Goal: Navigation & Orientation: Understand site structure

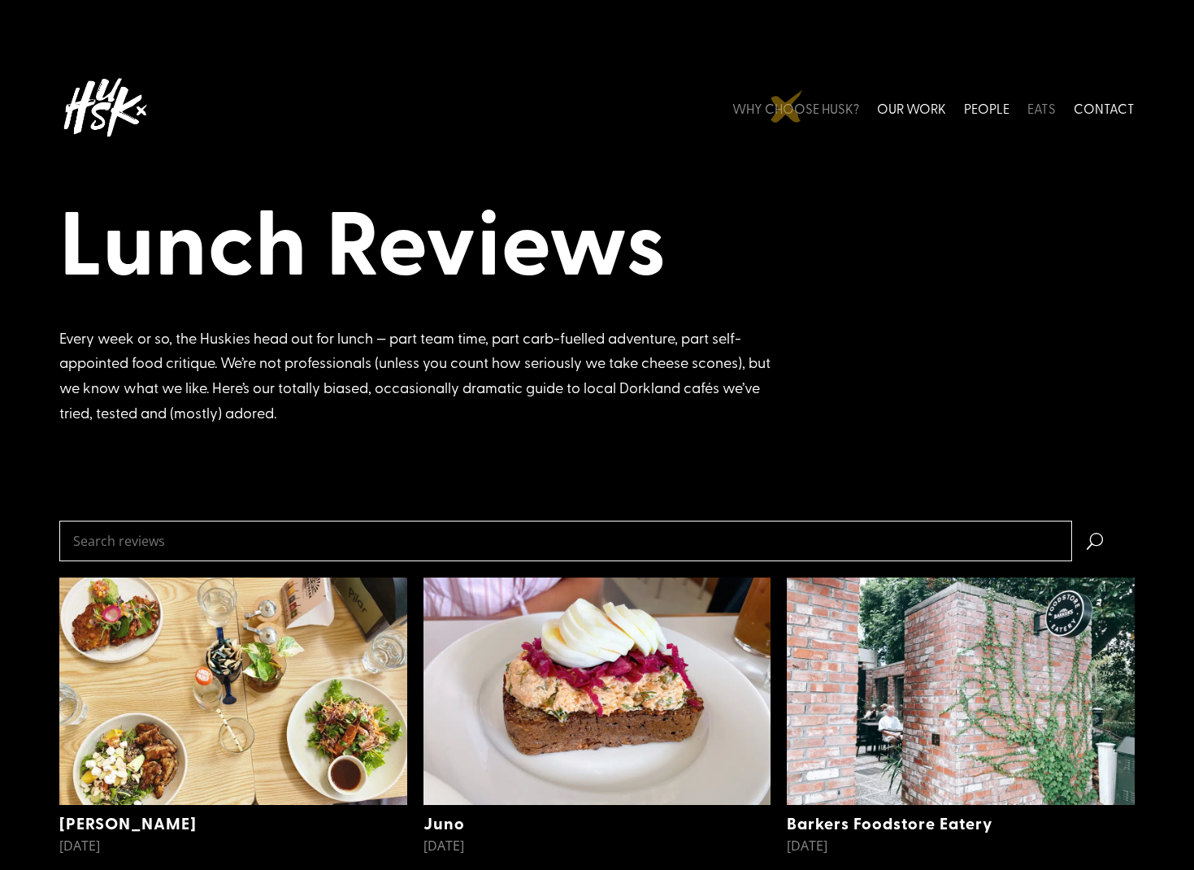
click at [787, 106] on link "WHY CHOOSE HUSK?" at bounding box center [795, 108] width 127 height 72
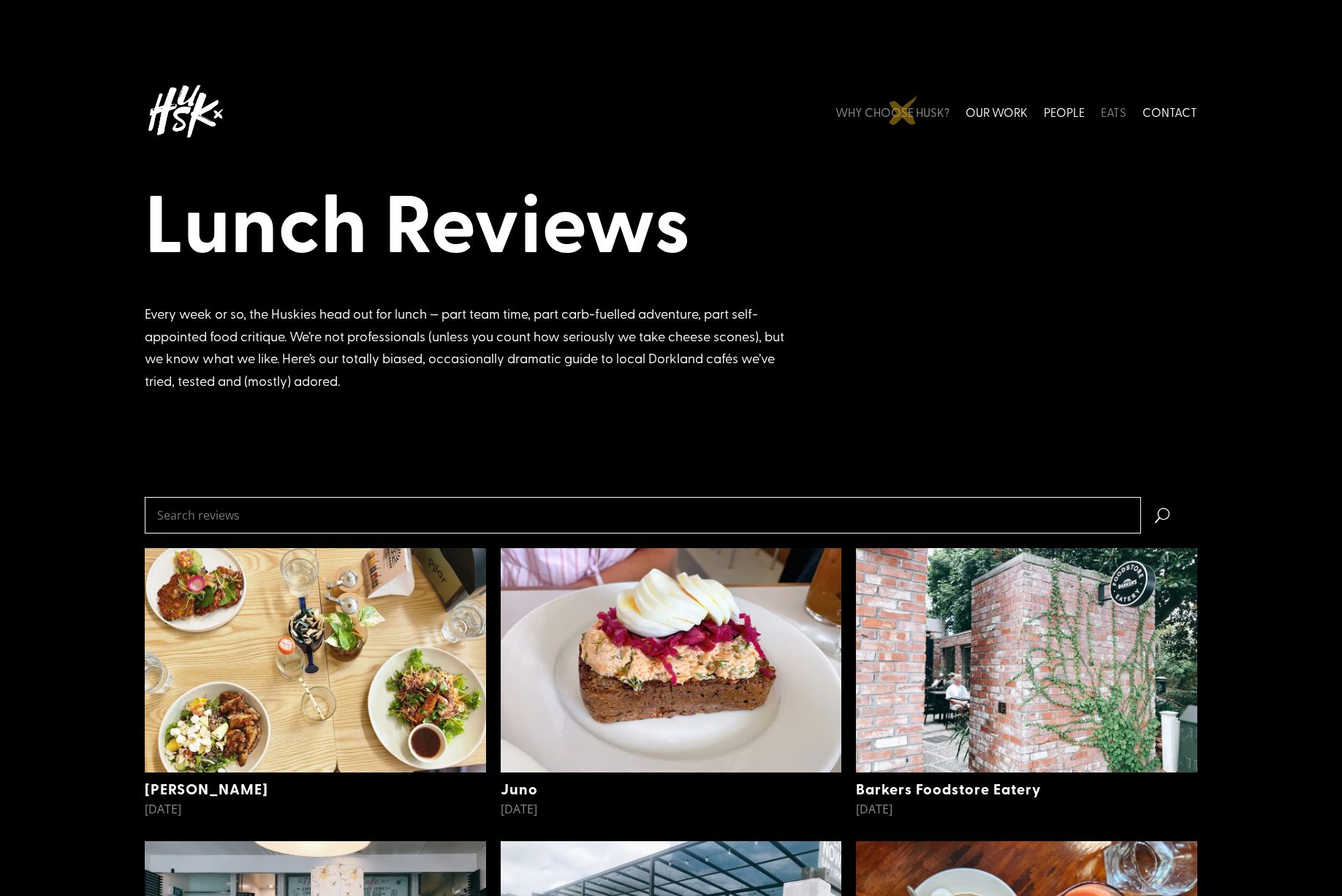
click at [903, 111] on link "WHY CHOOSE HUSK?" at bounding box center [892, 112] width 114 height 65
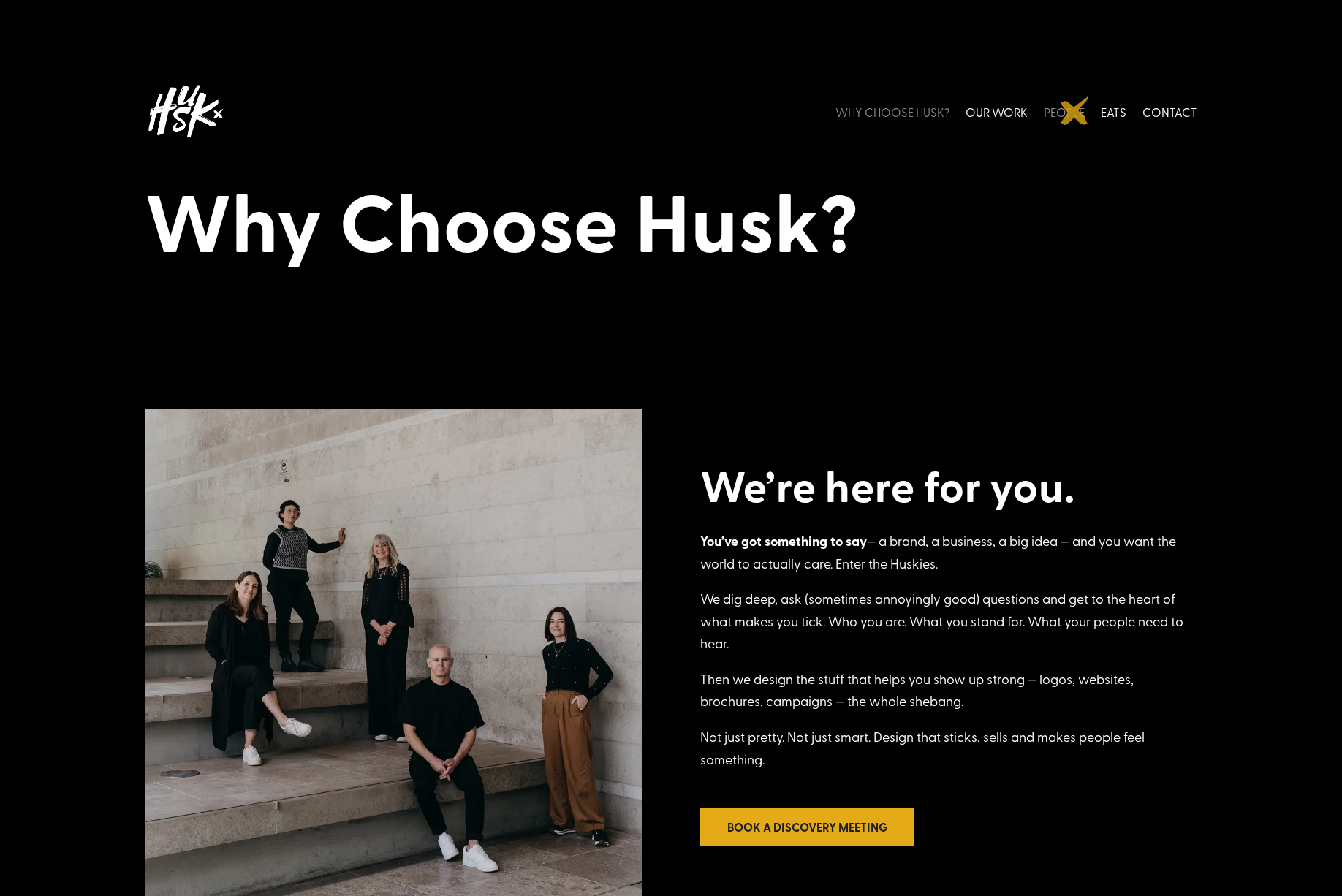
click at [1075, 111] on link "PEOPLE" at bounding box center [1064, 112] width 41 height 65
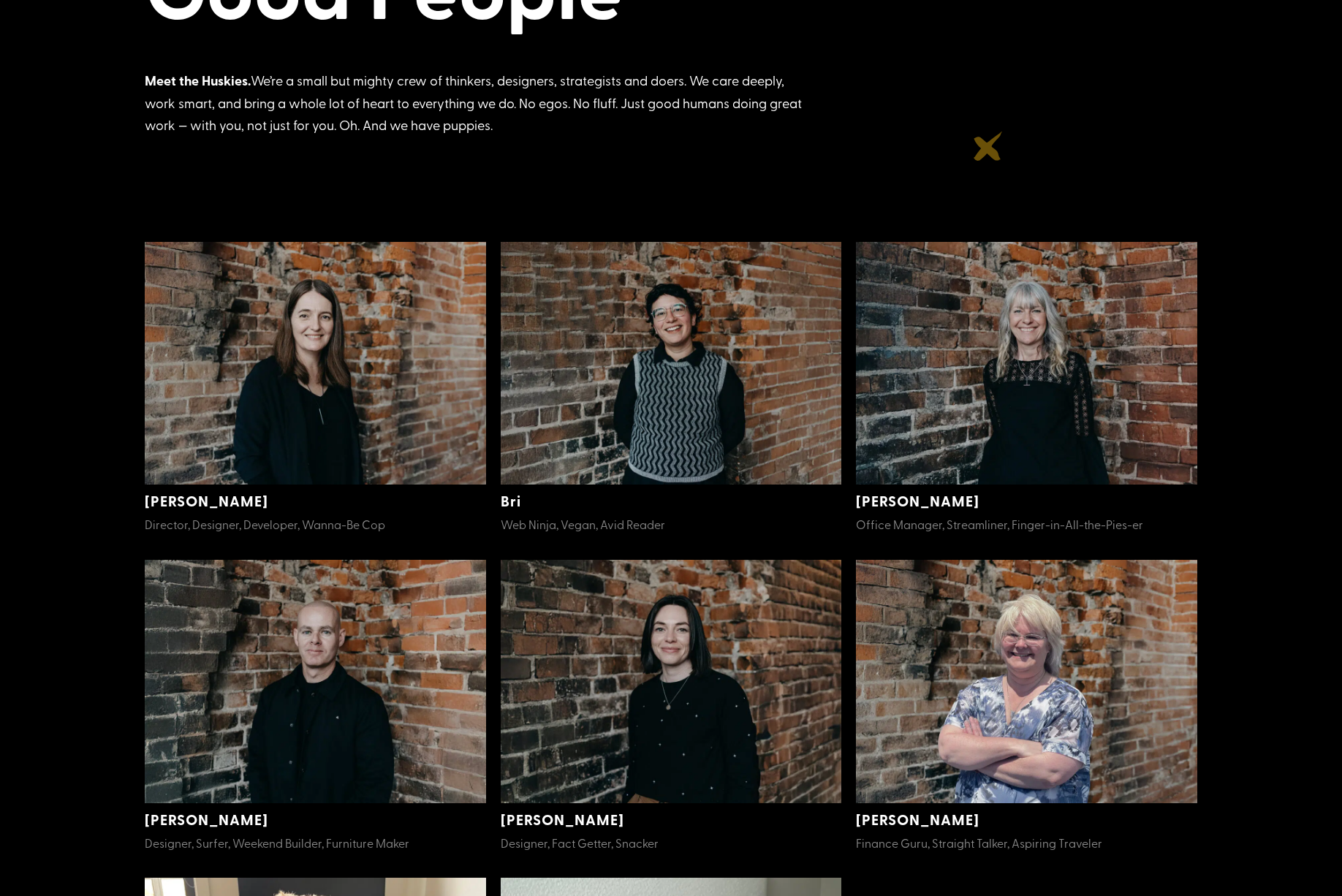
scroll to position [234, 0]
click at [920, 527] on span "Office Manager, Streamliner, Finger-in-All-the-Pies-er" at bounding box center [999, 524] width 287 height 16
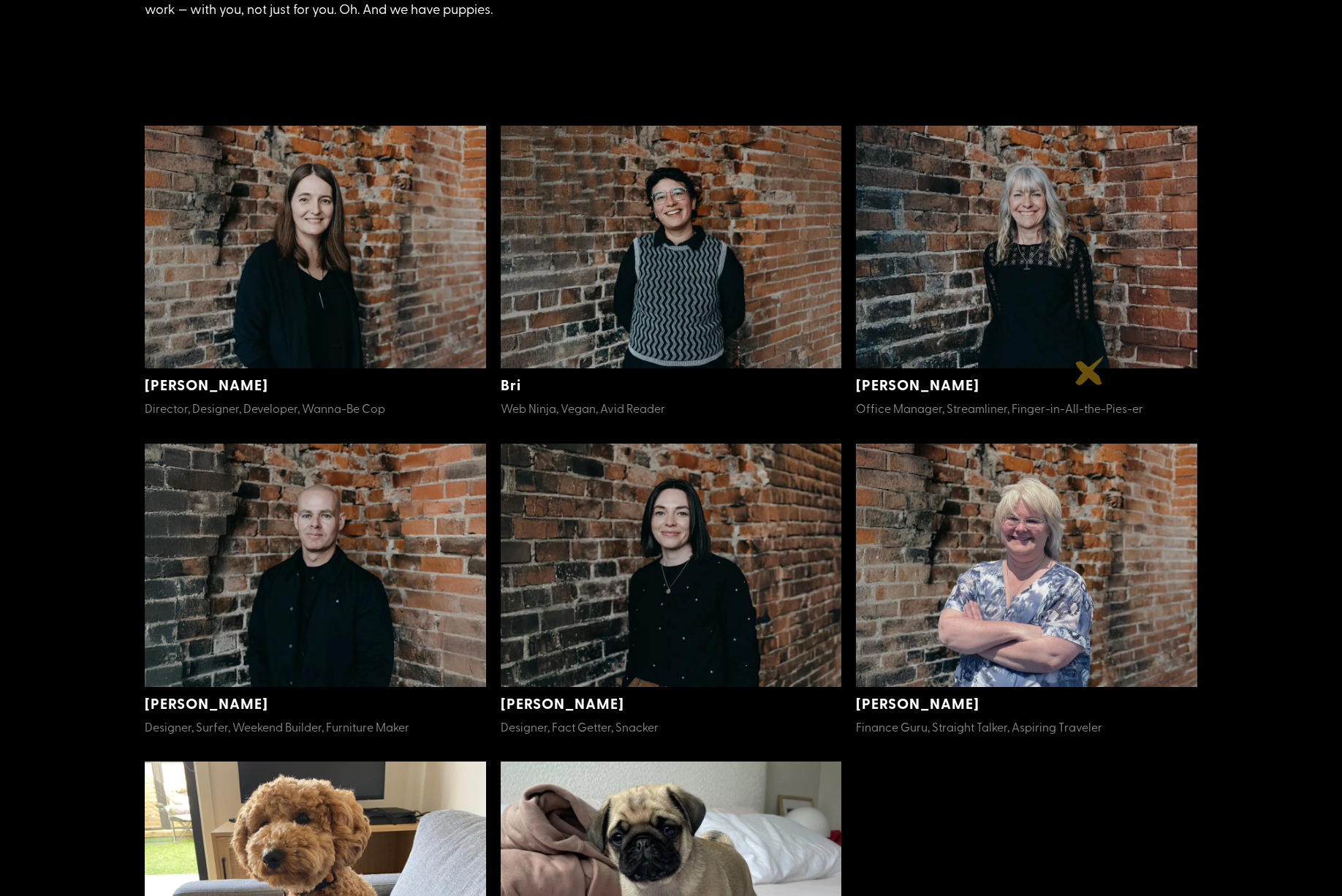
scroll to position [351, 0]
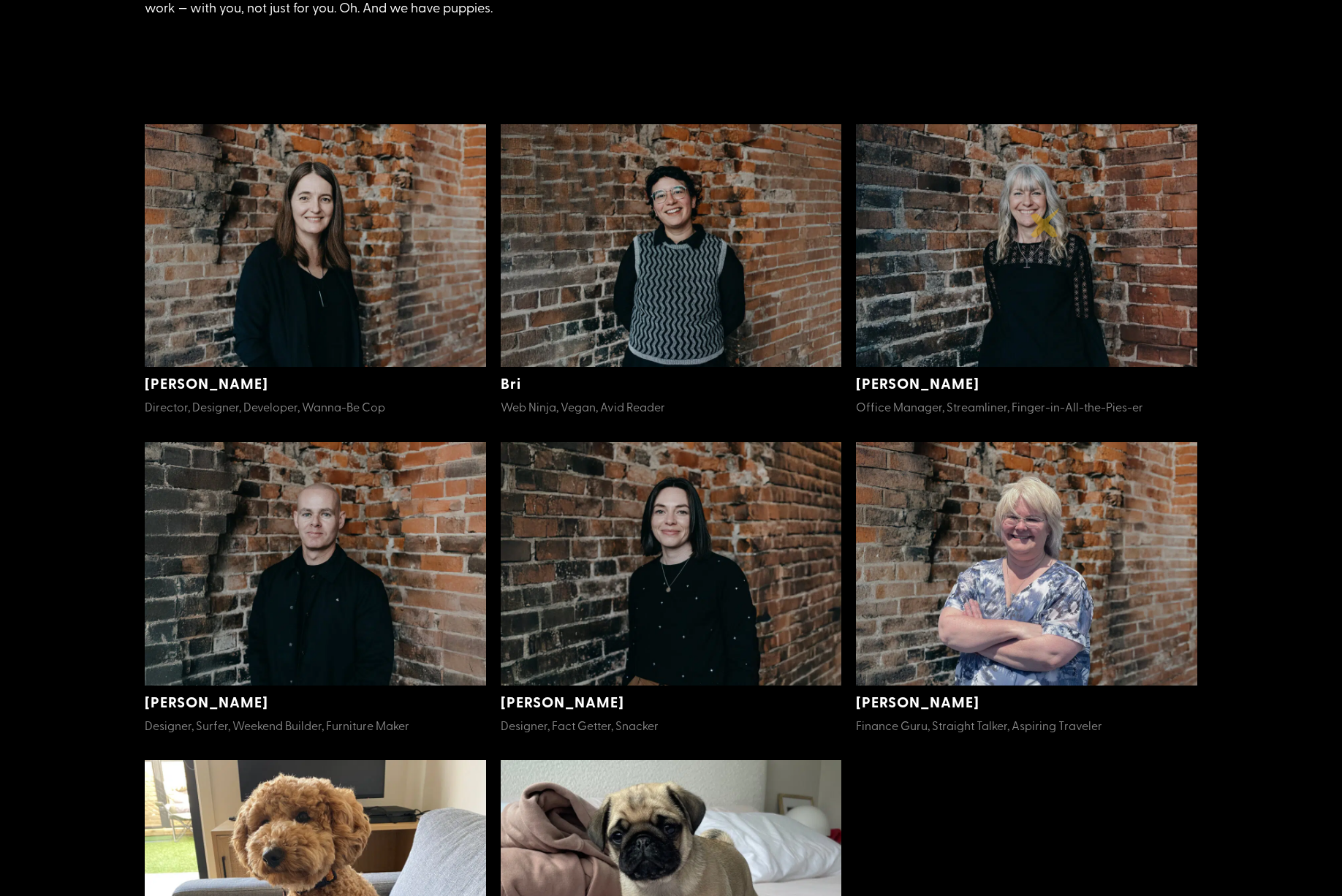
click at [1045, 223] on img at bounding box center [1027, 246] width 342 height 244
click at [658, 248] on img at bounding box center [672, 246] width 342 height 244
click at [668, 211] on img at bounding box center [672, 246] width 342 height 244
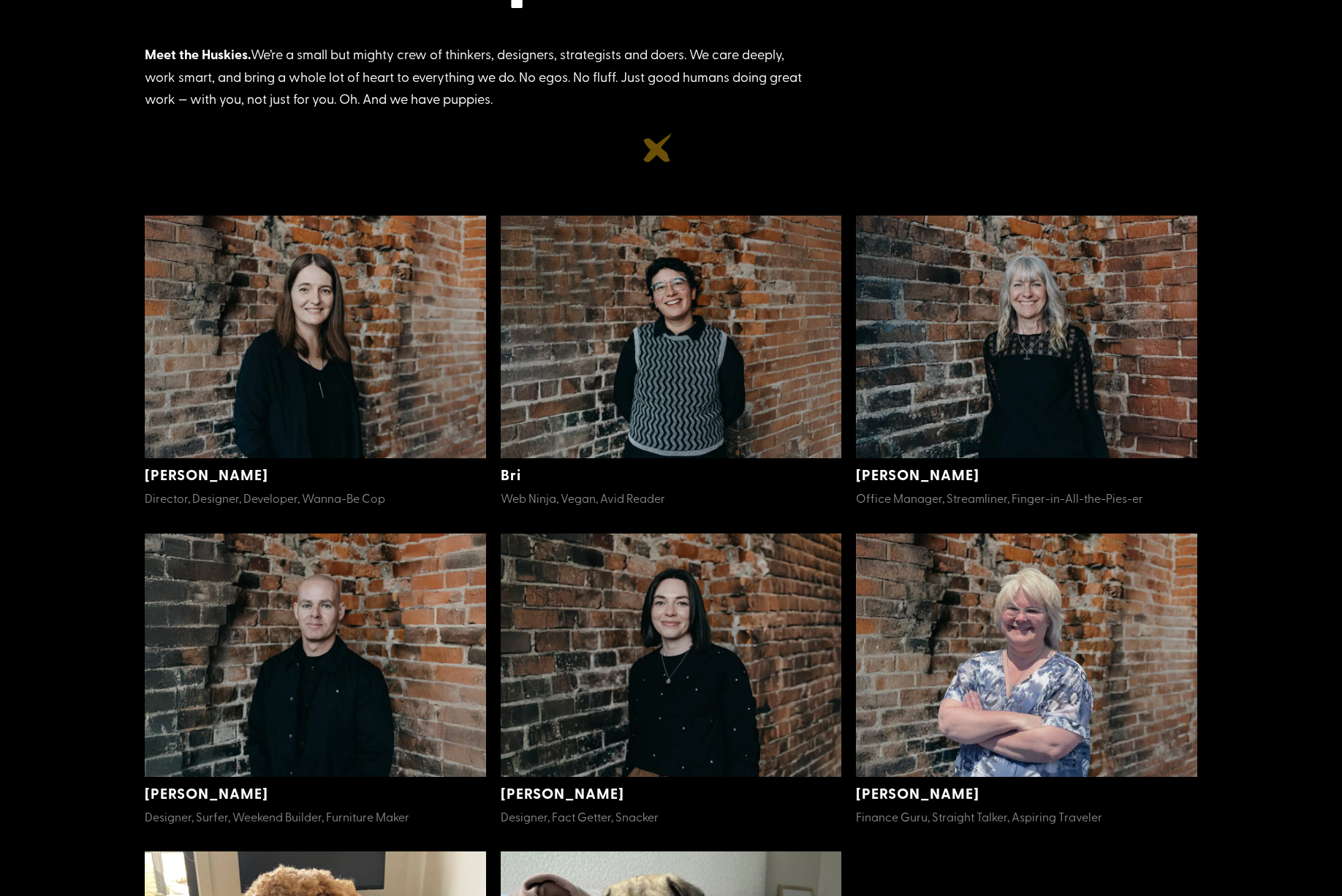
scroll to position [234, 0]
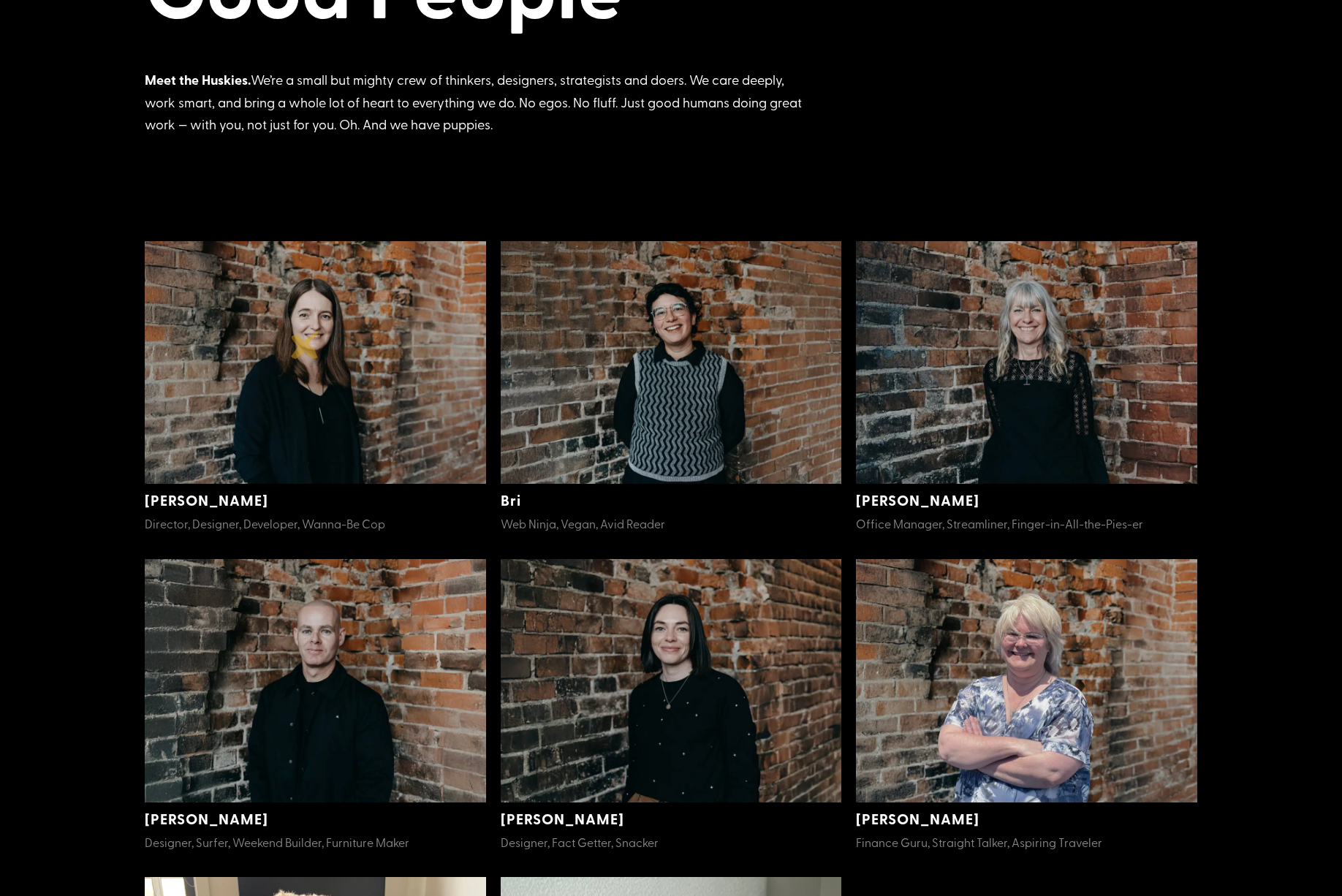
click at [306, 345] on img at bounding box center [316, 363] width 342 height 244
click at [371, 652] on img at bounding box center [316, 681] width 342 height 244
click at [667, 683] on img at bounding box center [672, 681] width 342 height 244
click at [1025, 693] on img at bounding box center [1027, 681] width 342 height 244
click at [1031, 692] on img at bounding box center [1027, 681] width 342 height 244
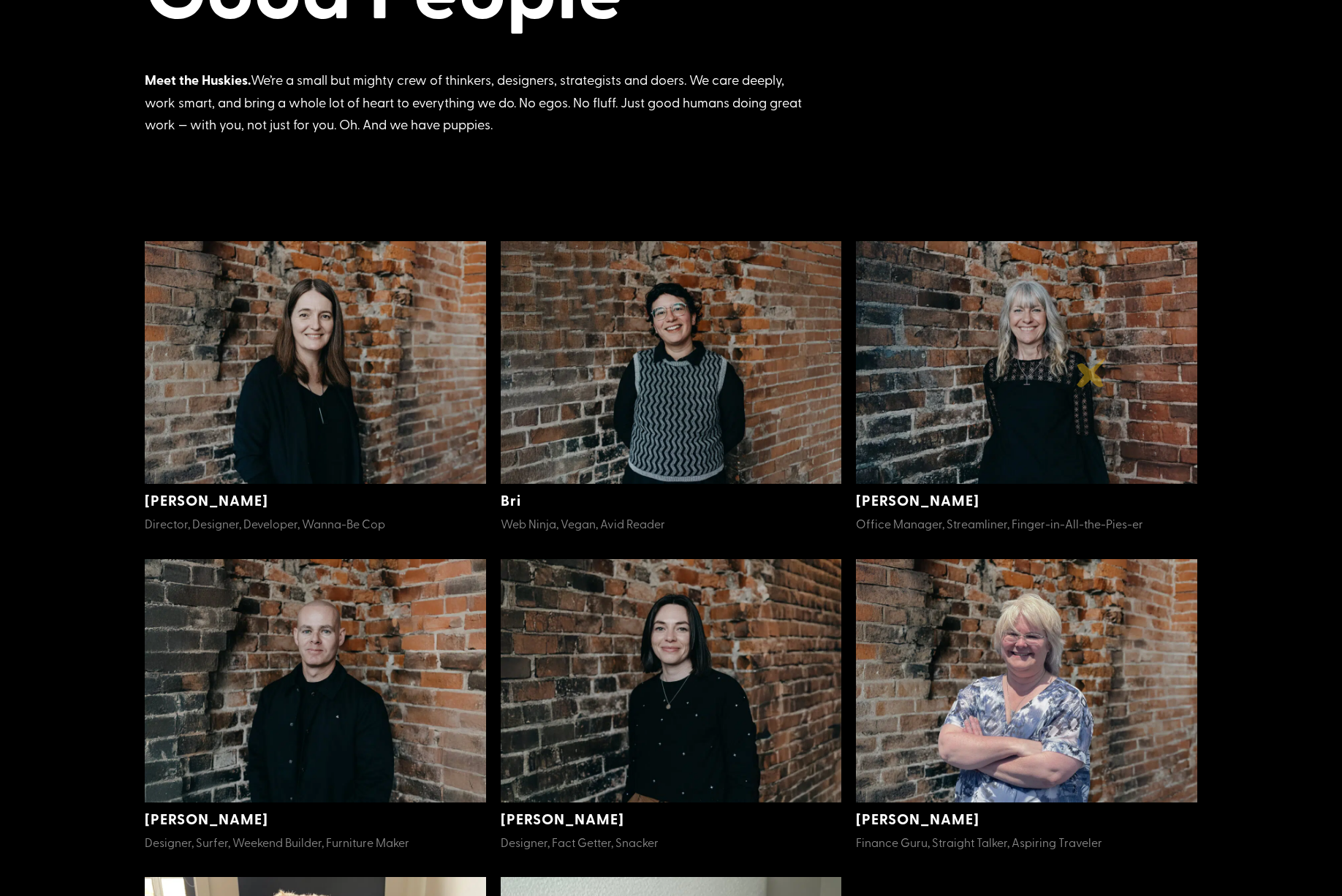
click at [1090, 372] on img at bounding box center [1027, 363] width 342 height 244
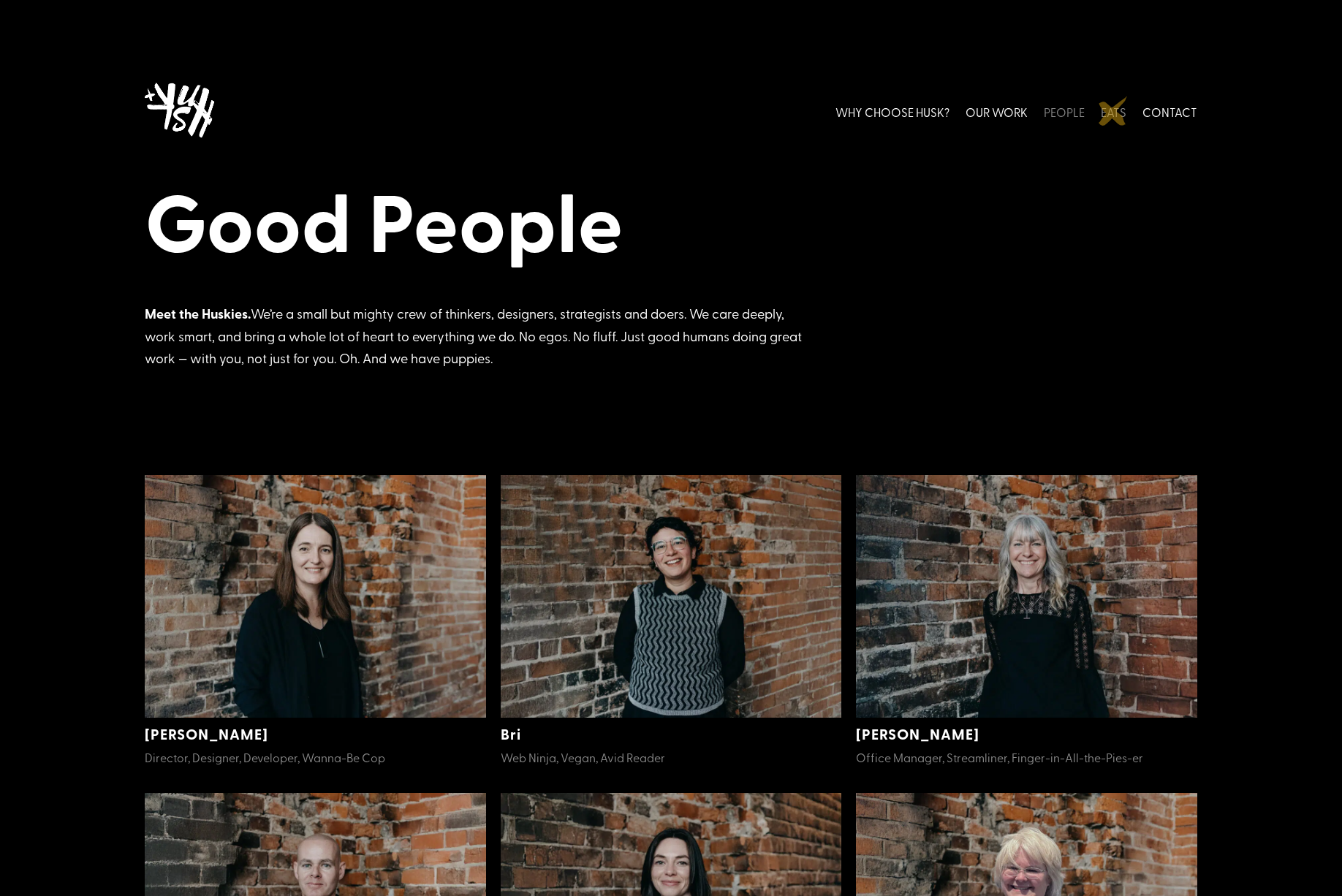
click at [1114, 112] on link "EATS" at bounding box center [1114, 112] width 25 height 65
click at [1000, 110] on link "OUR WORK" at bounding box center [997, 112] width 62 height 65
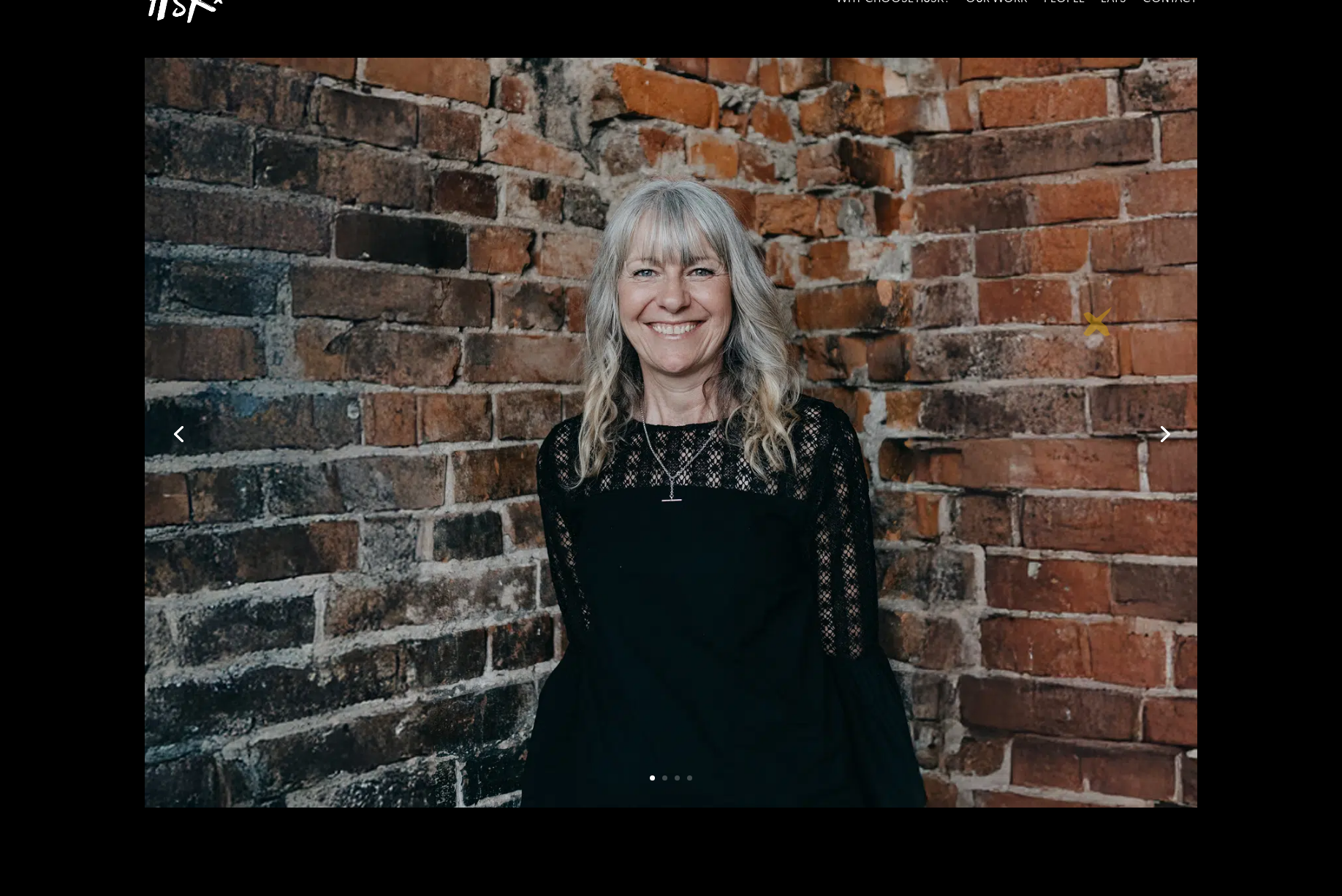
scroll to position [117, 0]
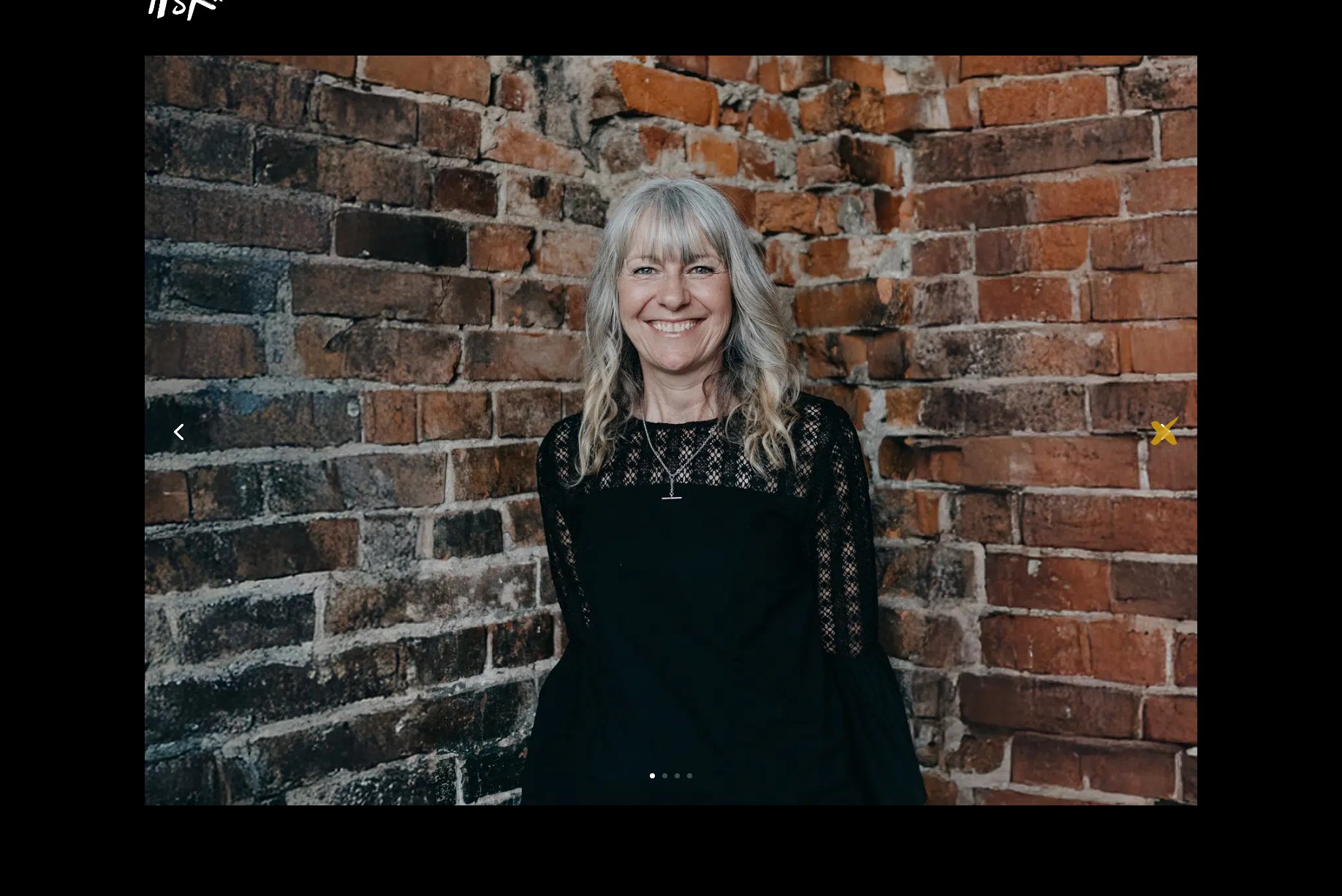
click at [1165, 431] on link "Next" at bounding box center [1163, 430] width 35 height 35
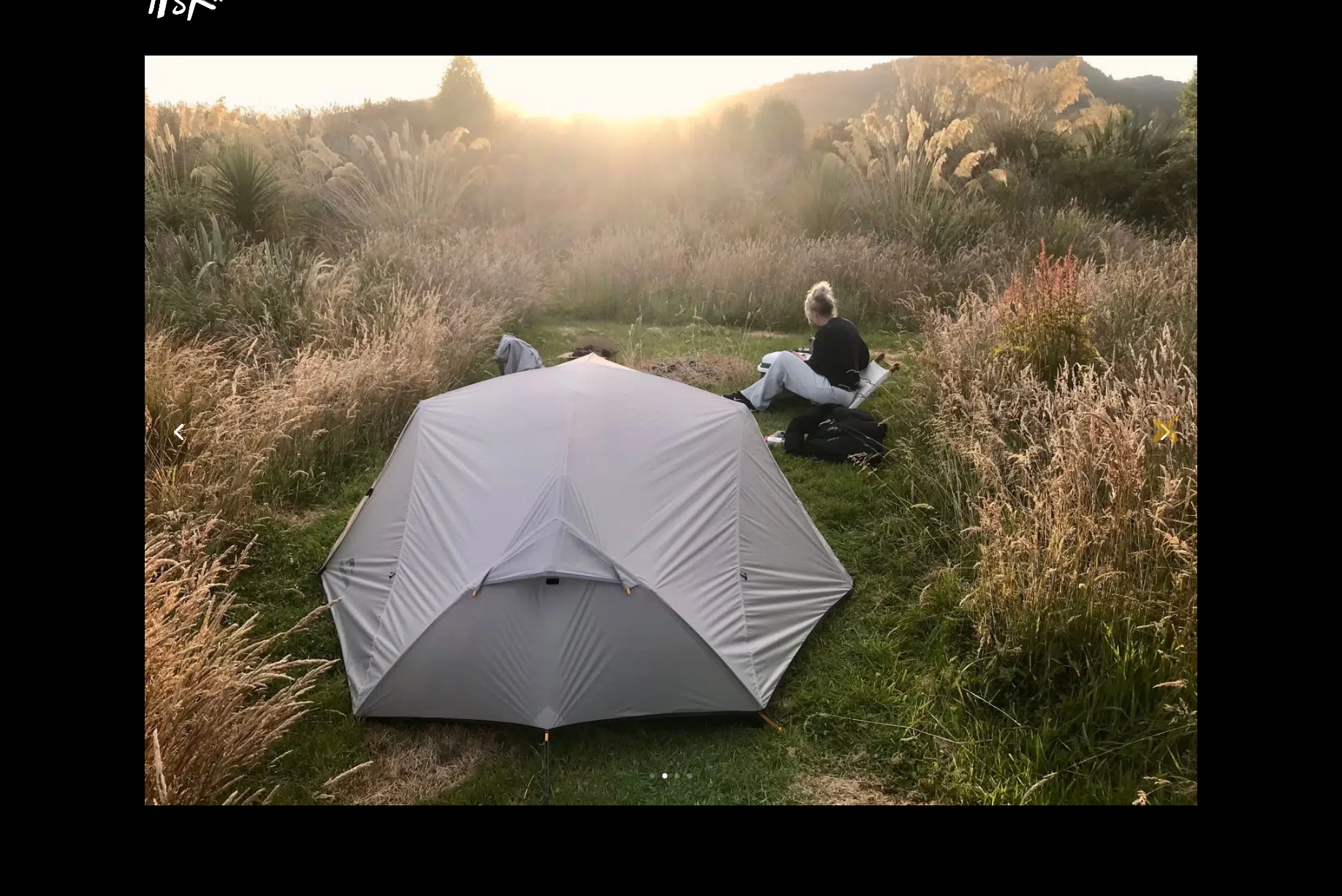
click at [1167, 427] on link "Next" at bounding box center [1163, 430] width 35 height 35
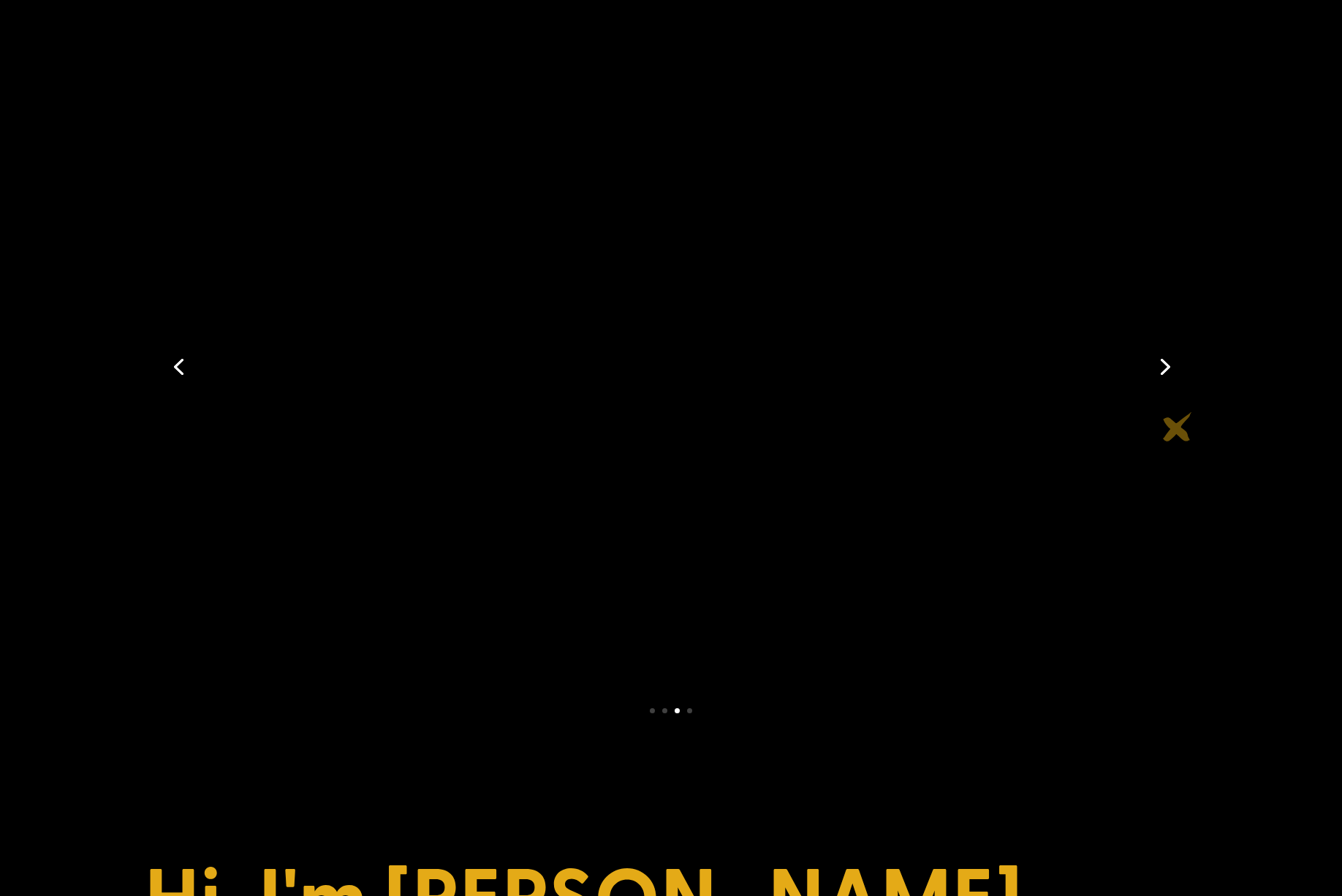
scroll to position [175, 0]
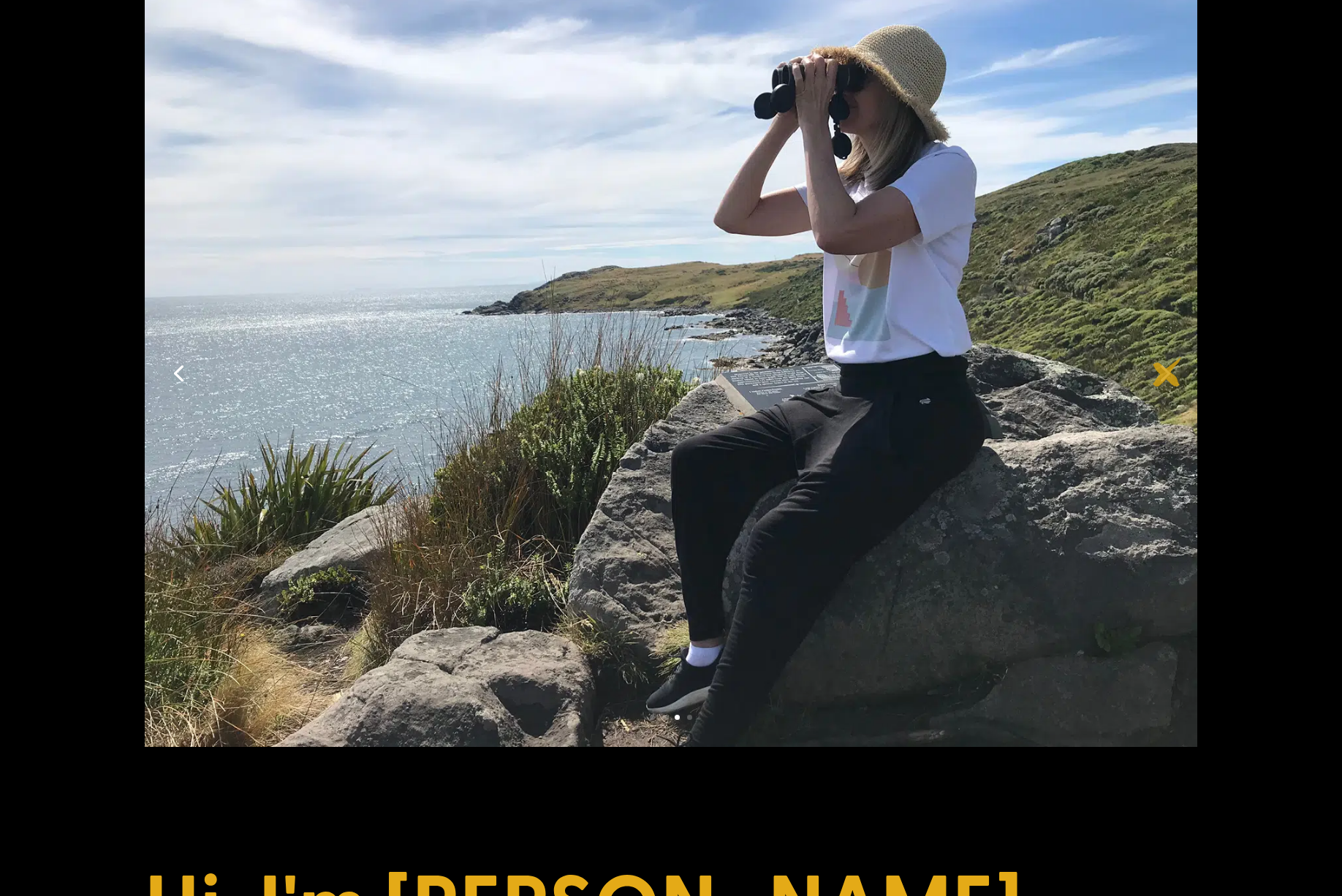
click at [1168, 372] on link "Next" at bounding box center [1163, 372] width 35 height 35
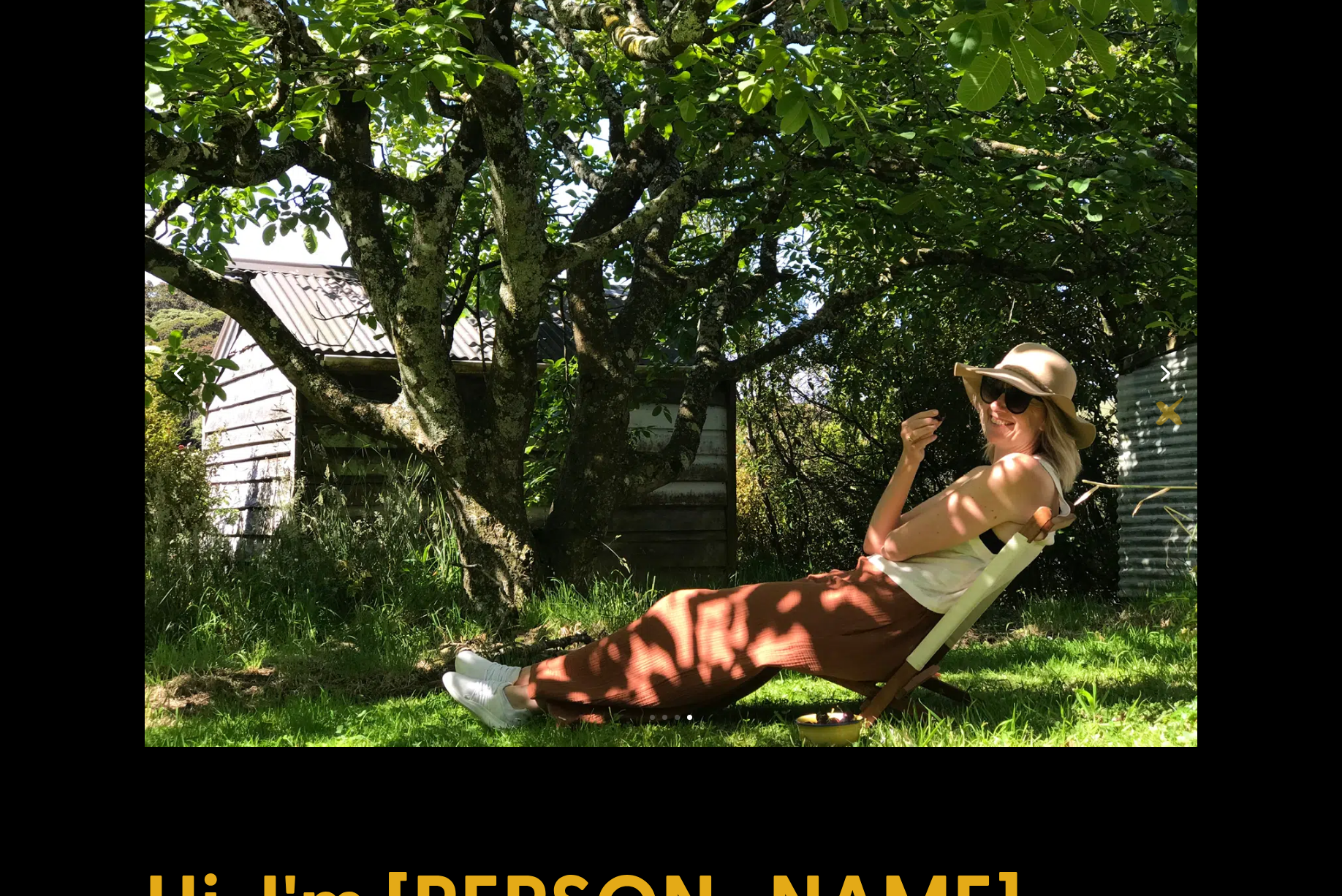
click at [1171, 410] on div at bounding box center [671, 372] width 1052 height 750
click at [1165, 370] on link "Next" at bounding box center [1163, 372] width 35 height 35
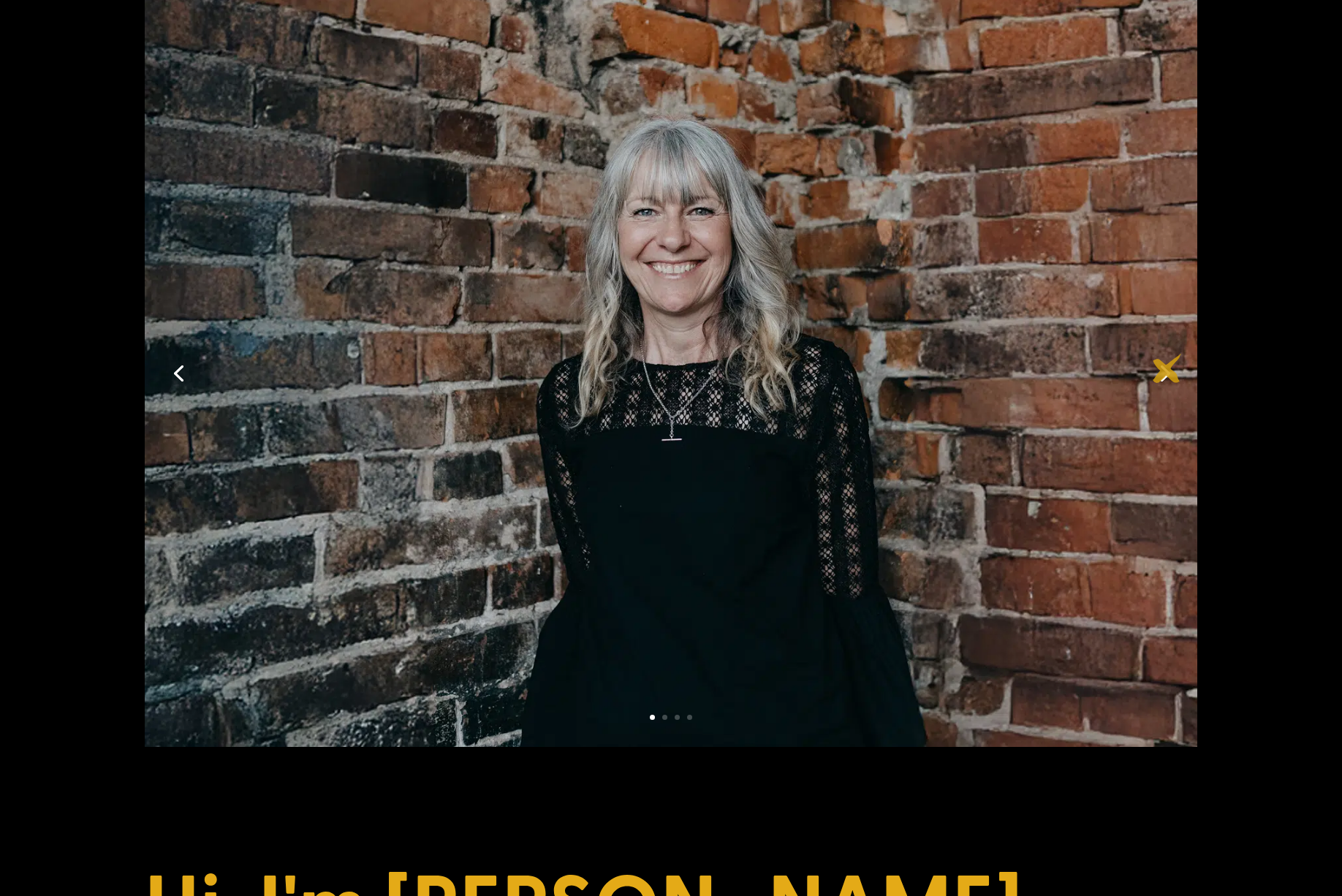
click at [1168, 369] on link "Next" at bounding box center [1163, 372] width 35 height 35
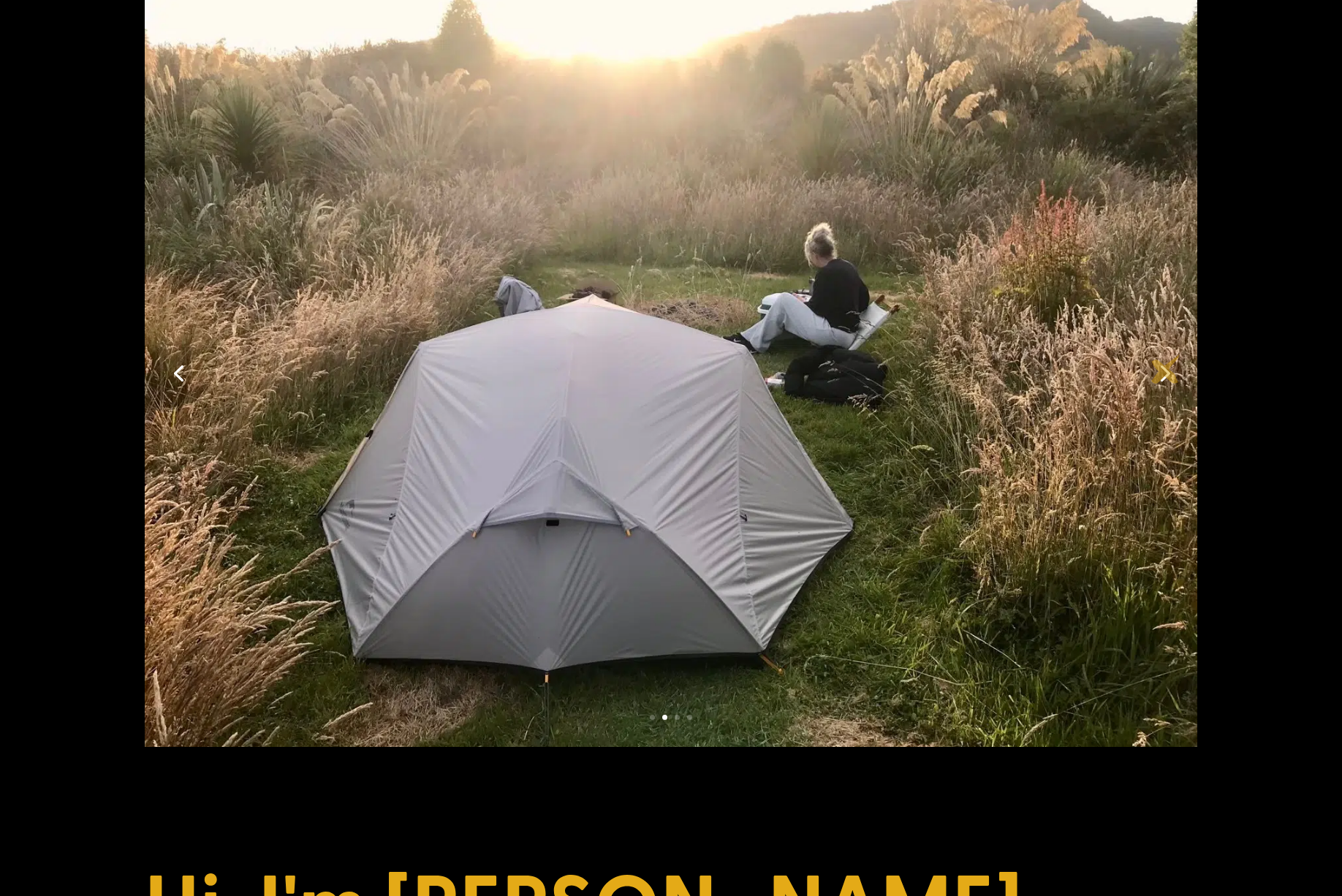
click at [1166, 369] on link "Next" at bounding box center [1163, 372] width 35 height 35
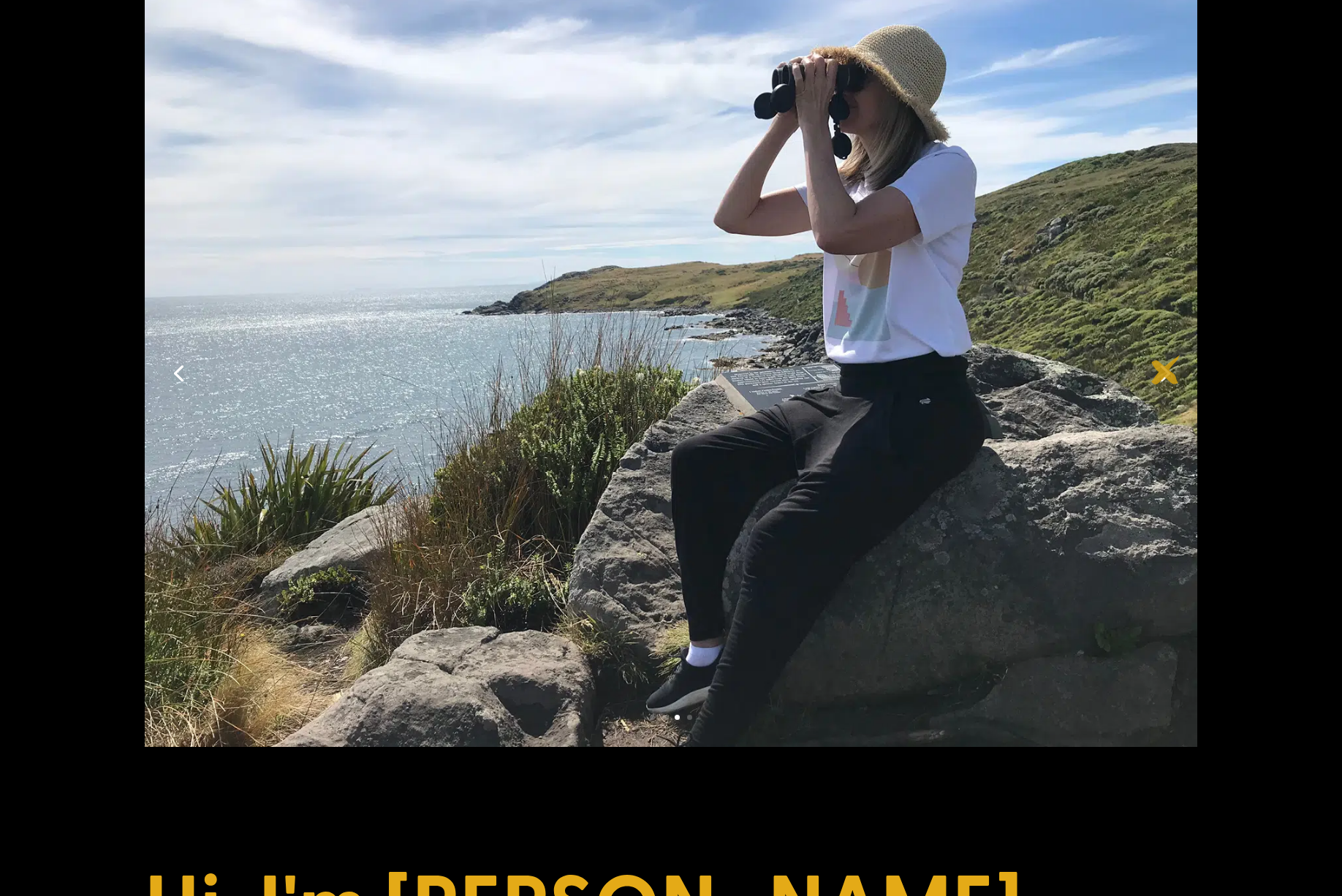
click at [1166, 370] on link "Next" at bounding box center [1163, 372] width 35 height 35
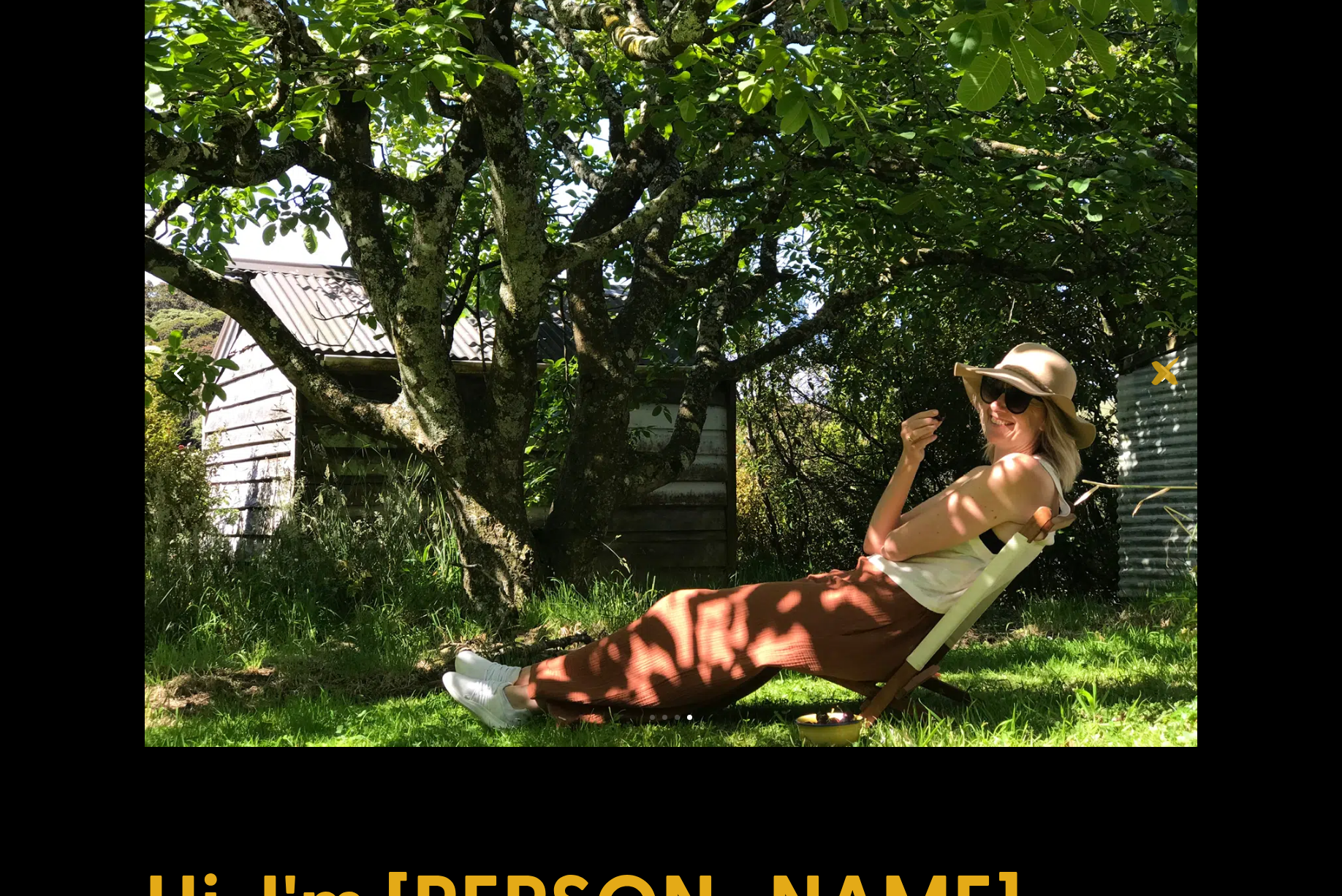
click at [1166, 372] on link "Next" at bounding box center [1163, 372] width 35 height 35
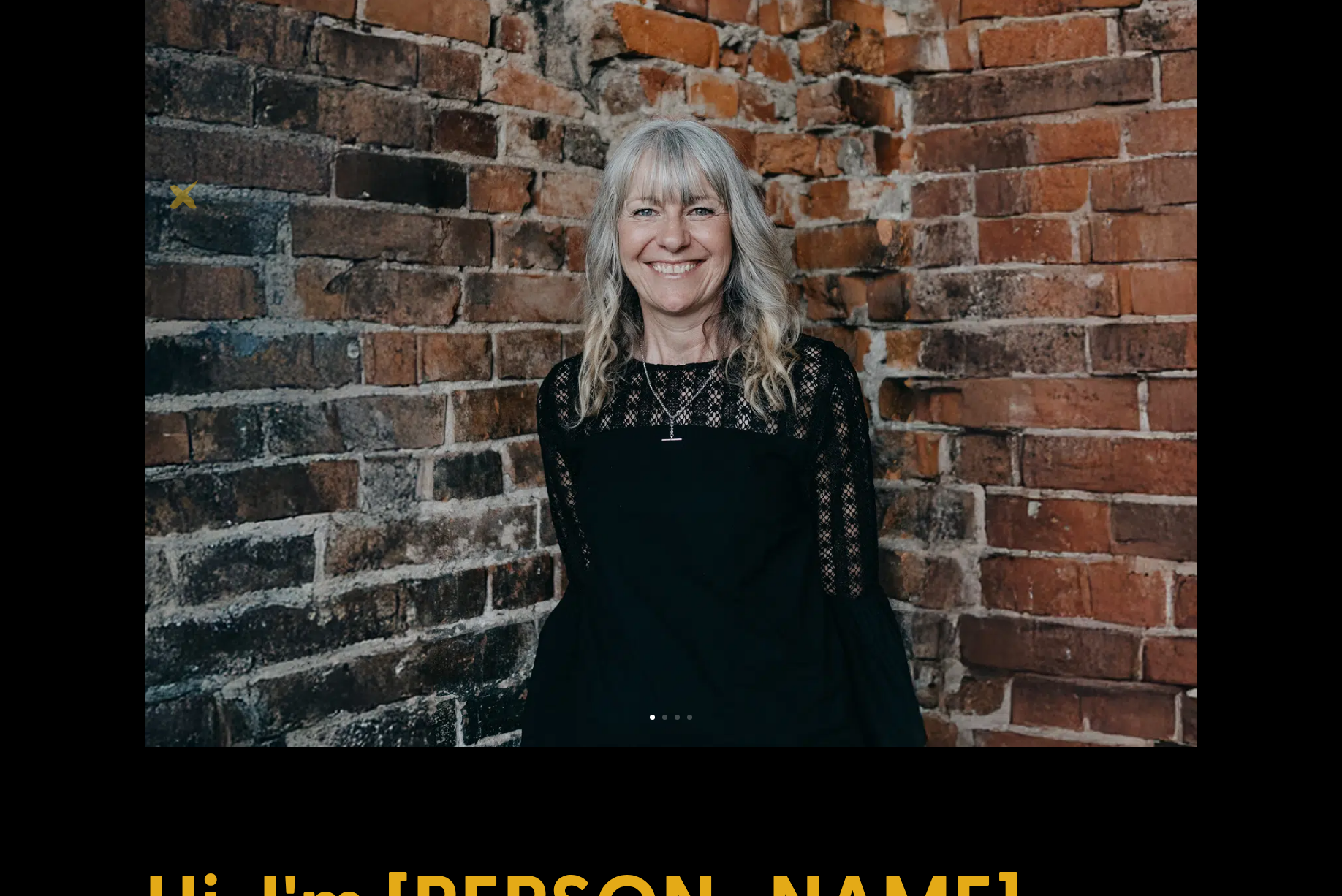
scroll to position [0, 0]
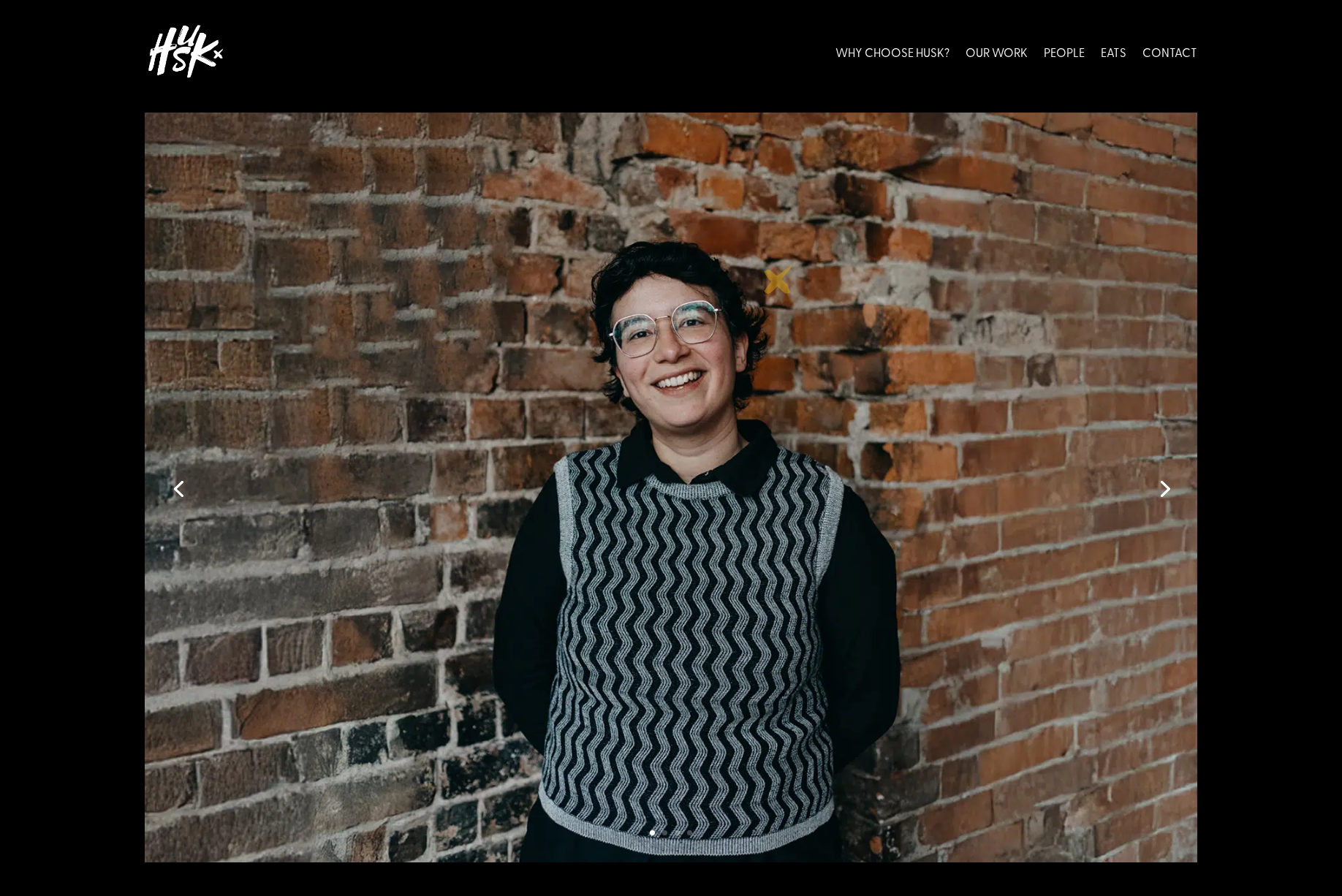
scroll to position [58, 0]
click at [1169, 487] on link "Next" at bounding box center [1163, 488] width 35 height 35
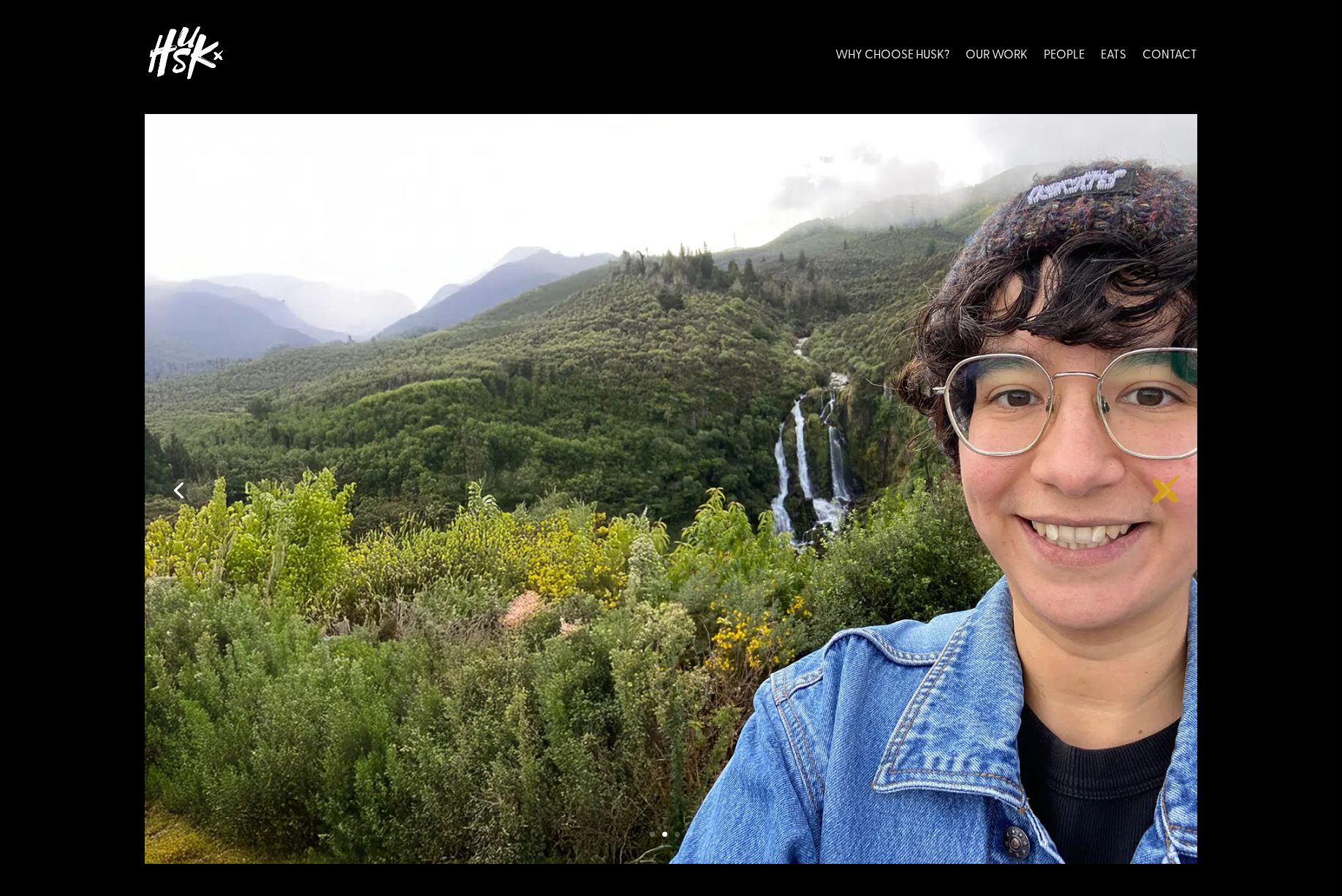
click at [1167, 488] on link "Next" at bounding box center [1163, 488] width 35 height 35
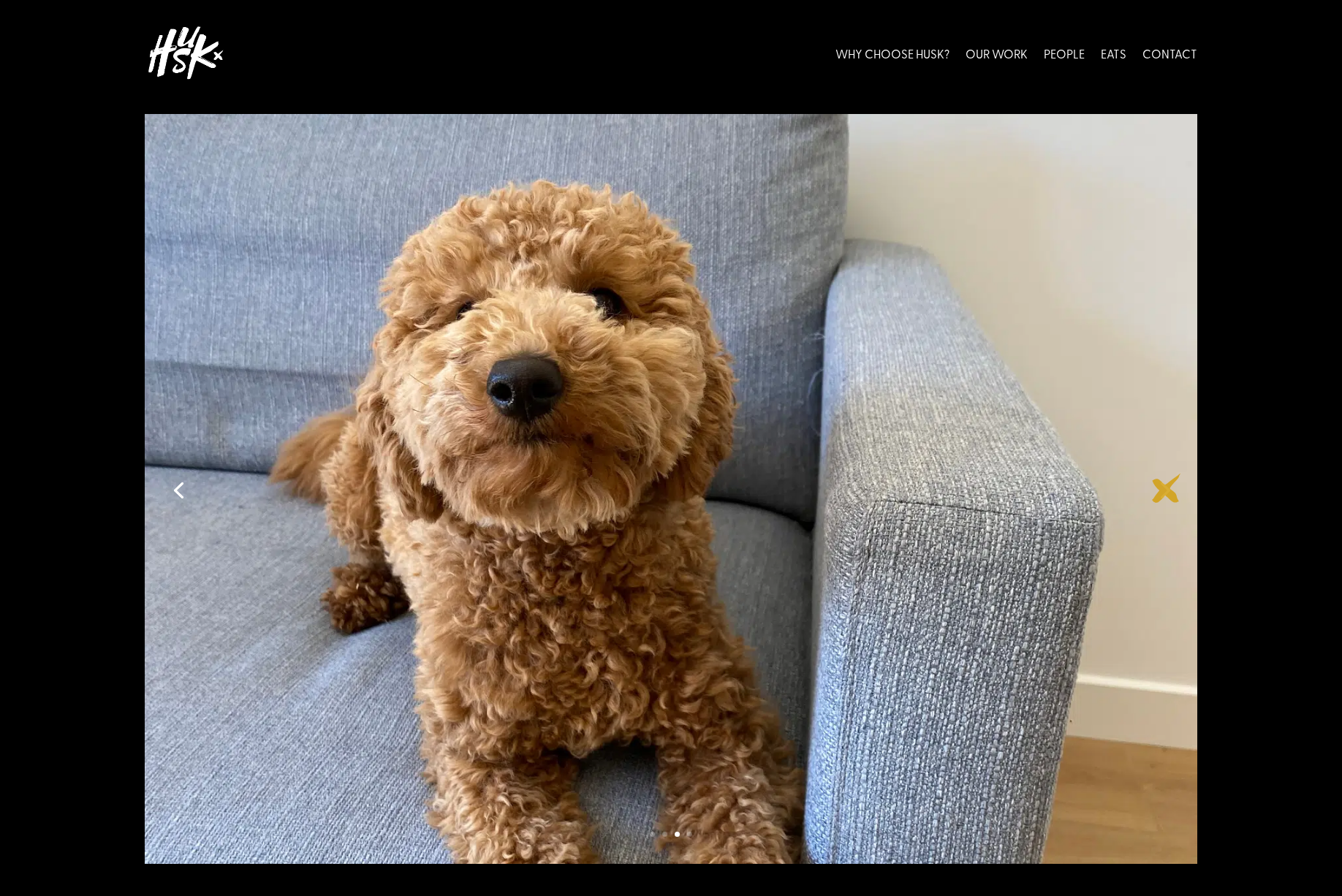
click at [1167, 488] on link "Next" at bounding box center [1163, 488] width 35 height 35
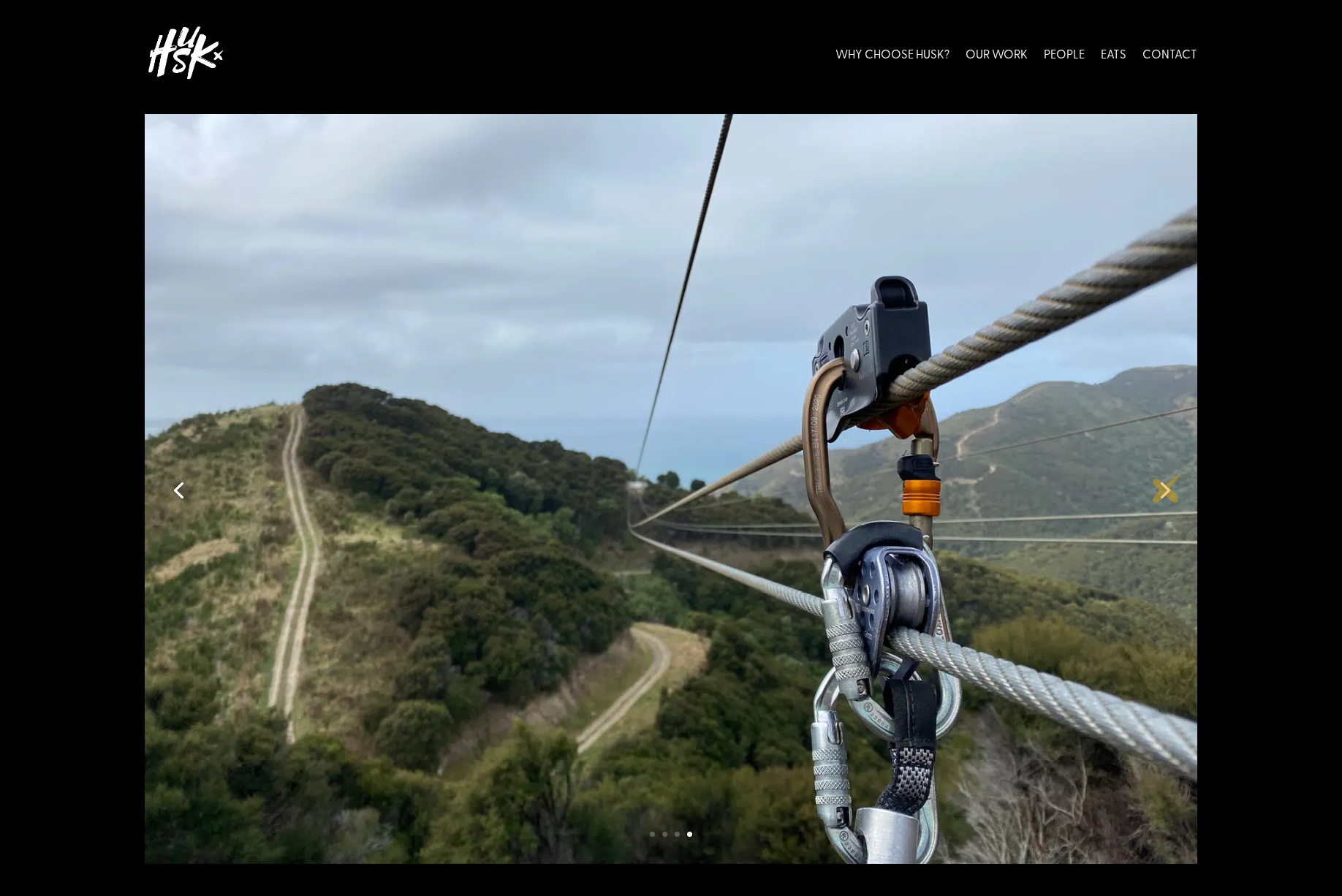
click at [1167, 488] on link "Next" at bounding box center [1163, 488] width 35 height 35
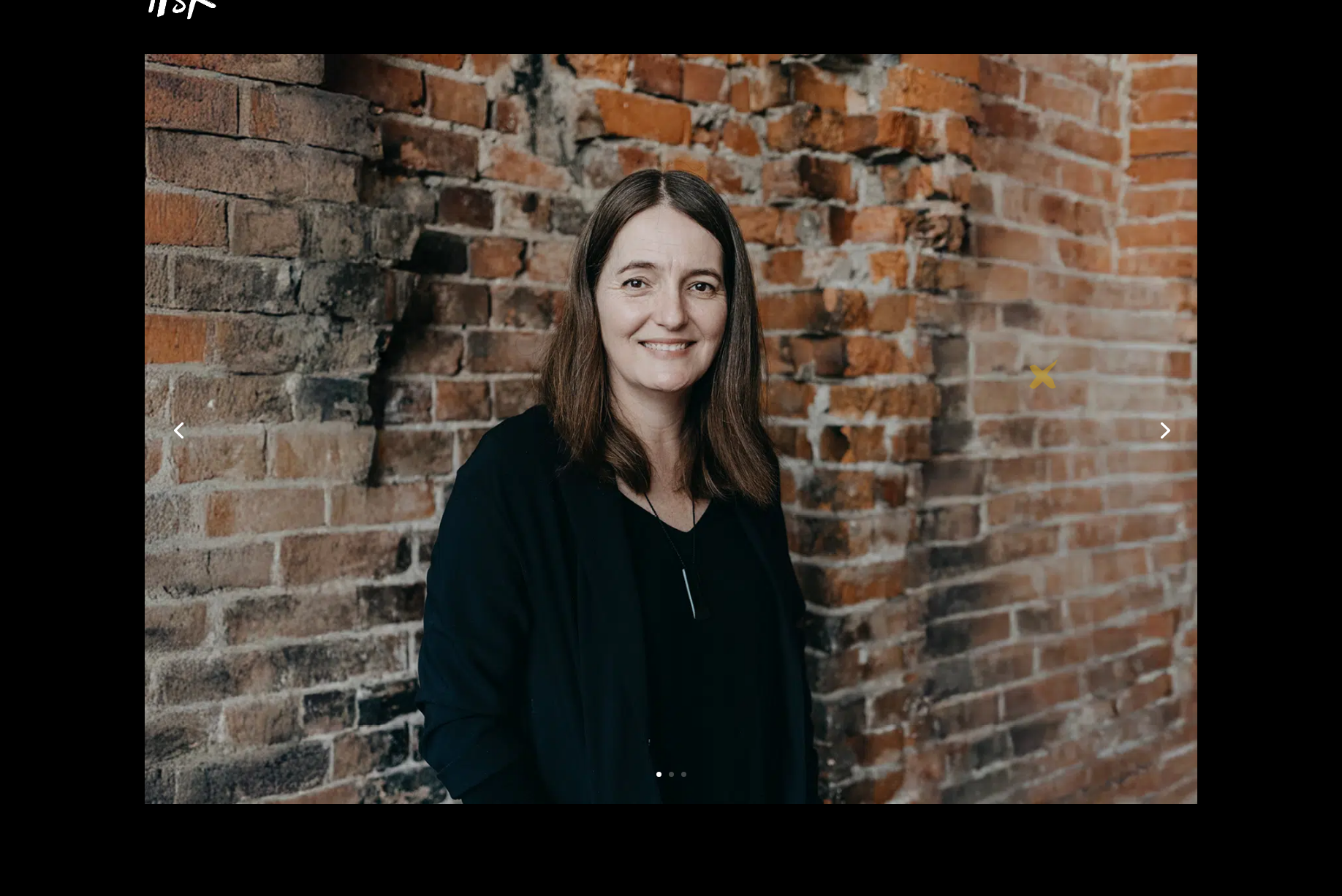
scroll to position [117, 0]
click at [1165, 426] on link "Next" at bounding box center [1163, 430] width 35 height 35
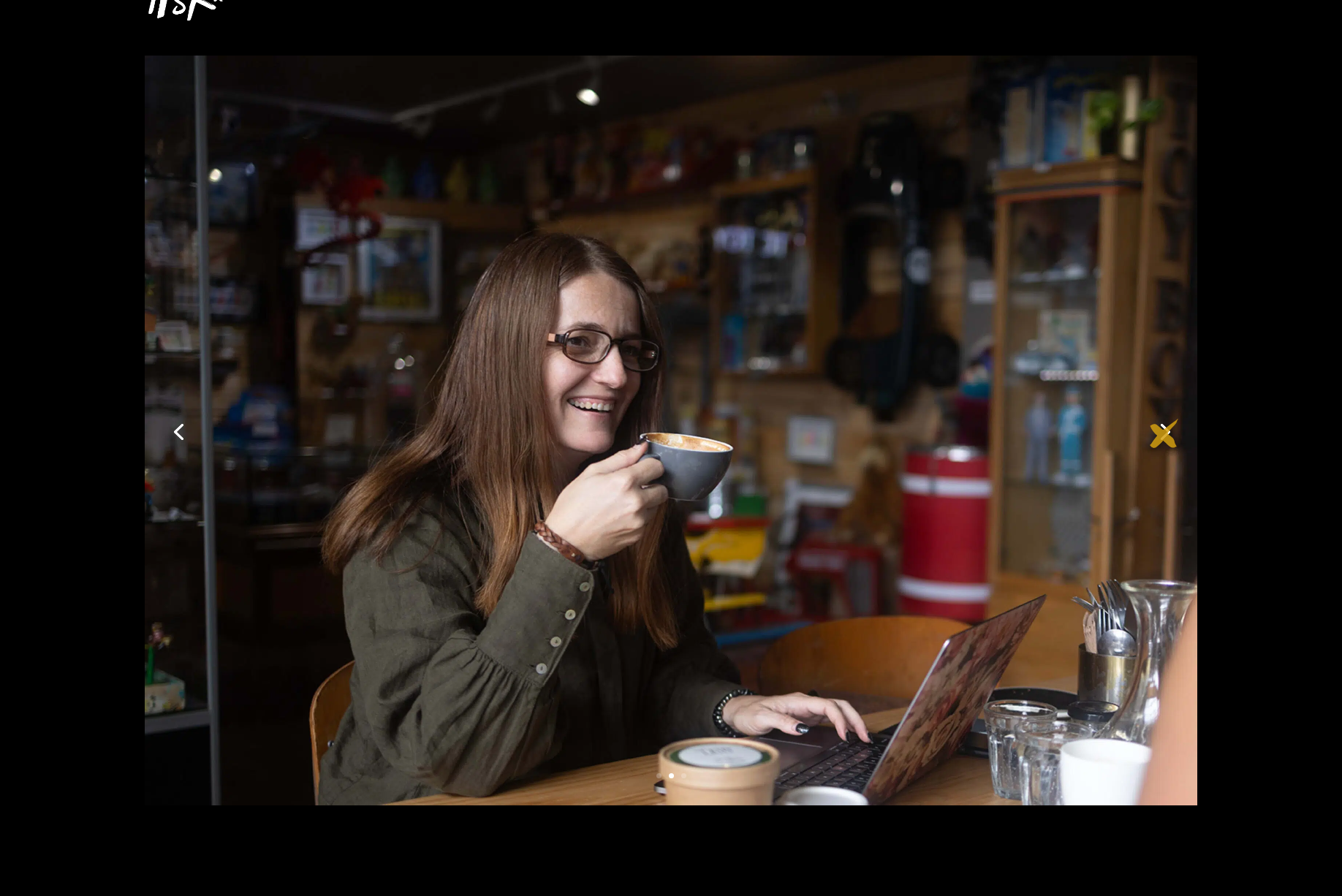
click at [1165, 434] on link "Next" at bounding box center [1163, 430] width 35 height 35
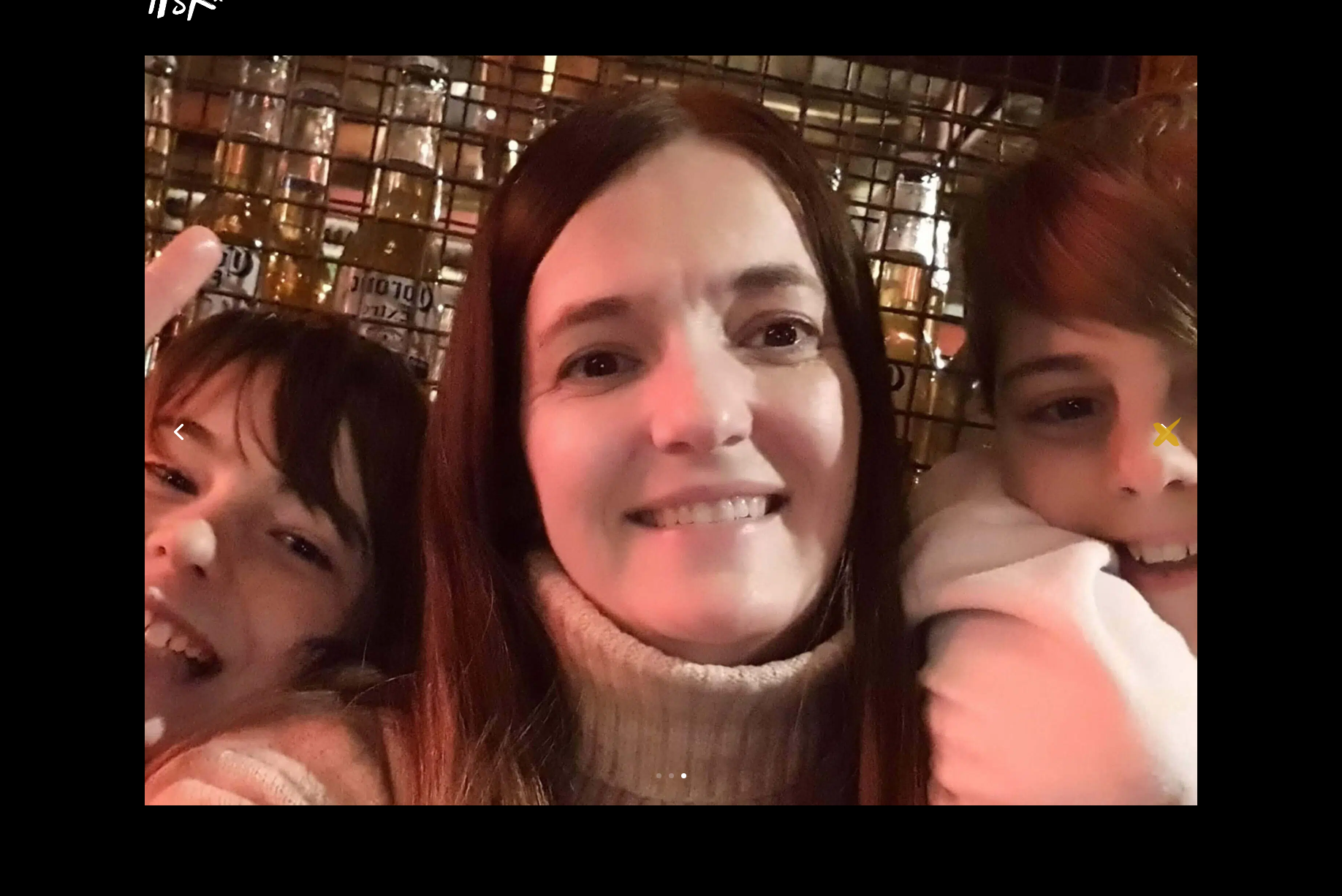
click at [1168, 432] on link "Next" at bounding box center [1163, 430] width 35 height 35
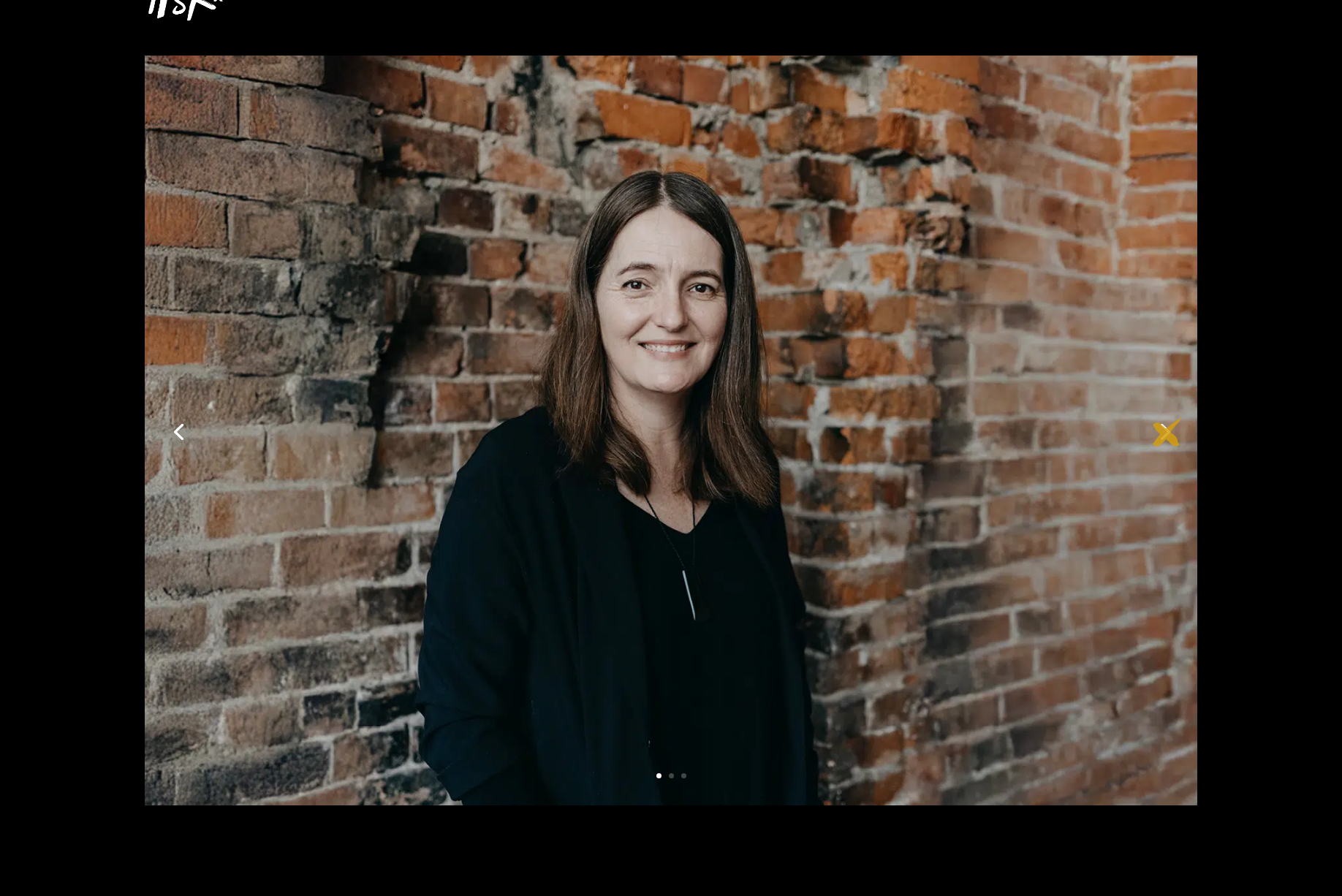
click at [1168, 432] on link "Next" at bounding box center [1163, 430] width 35 height 35
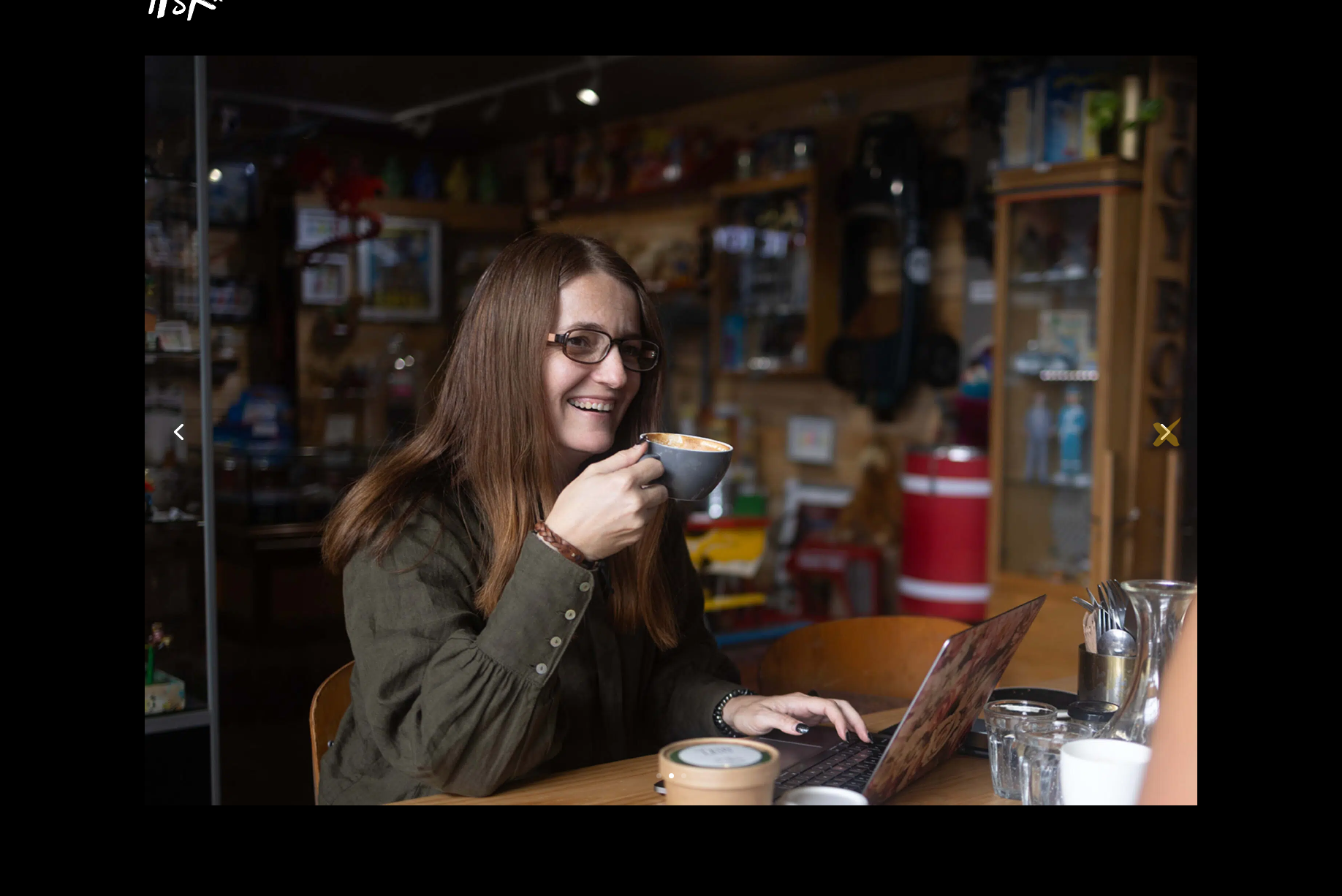
click at [1168, 432] on link "Next" at bounding box center [1163, 430] width 35 height 35
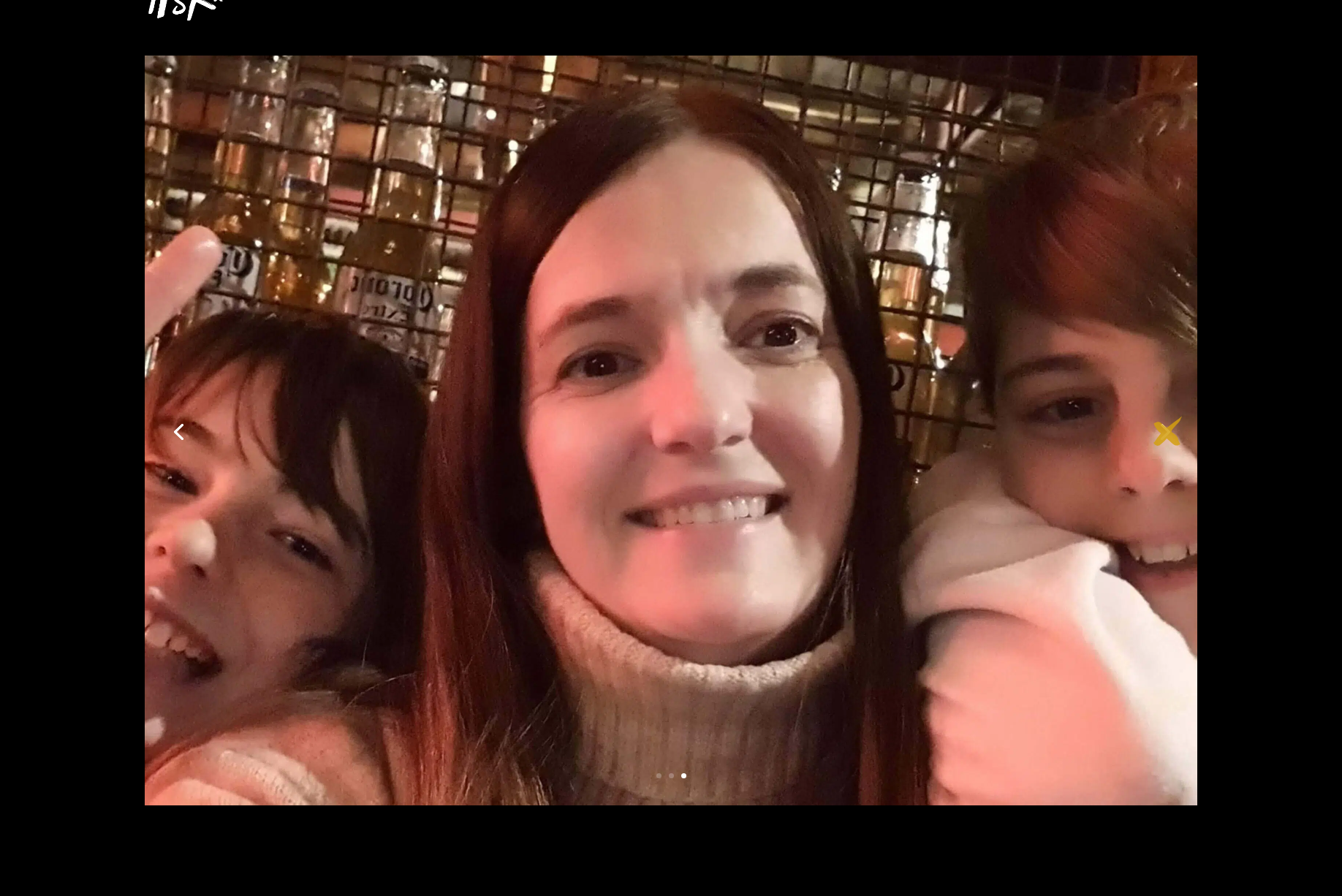
click at [1168, 431] on link "Next" at bounding box center [1163, 430] width 35 height 35
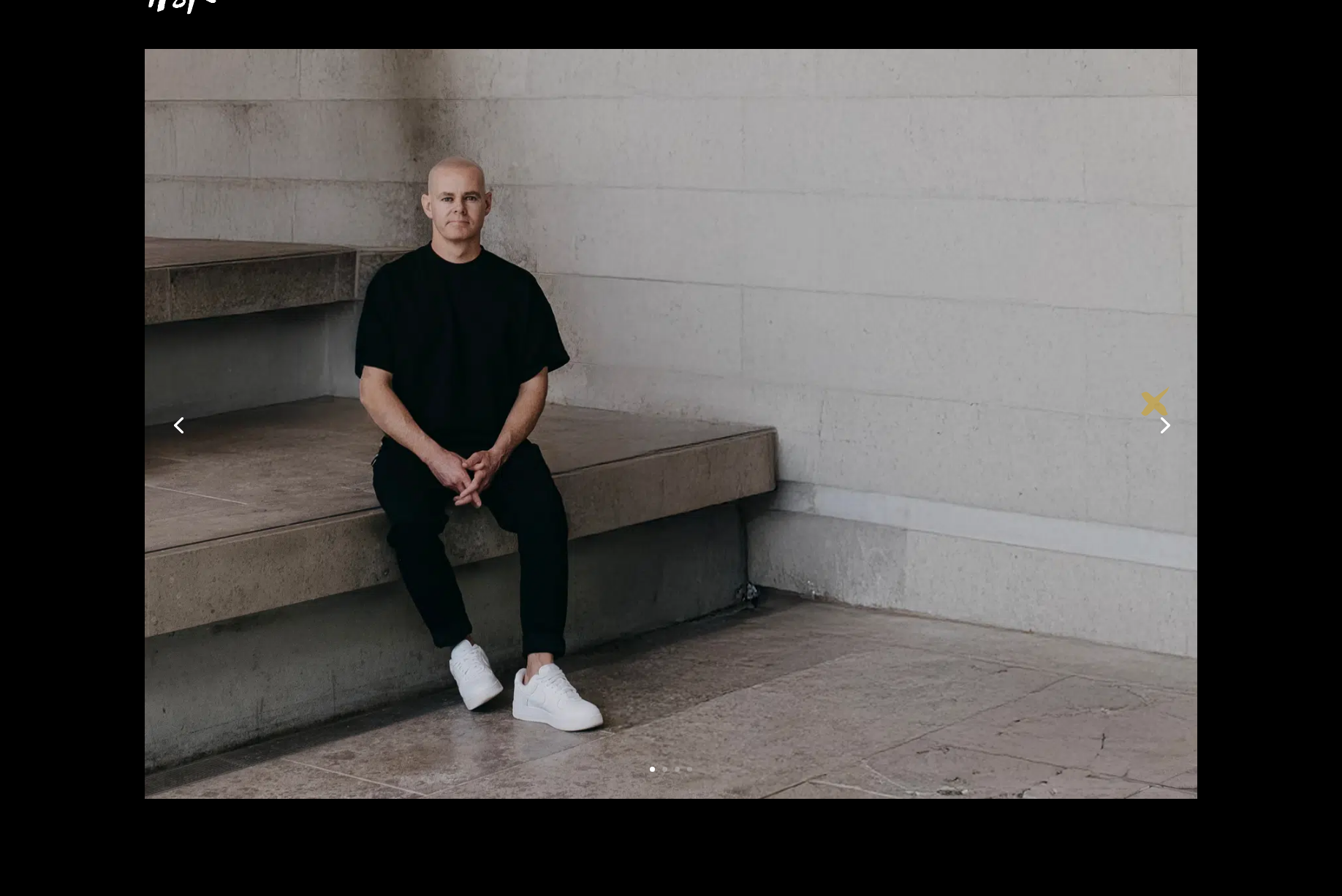
scroll to position [117, 0]
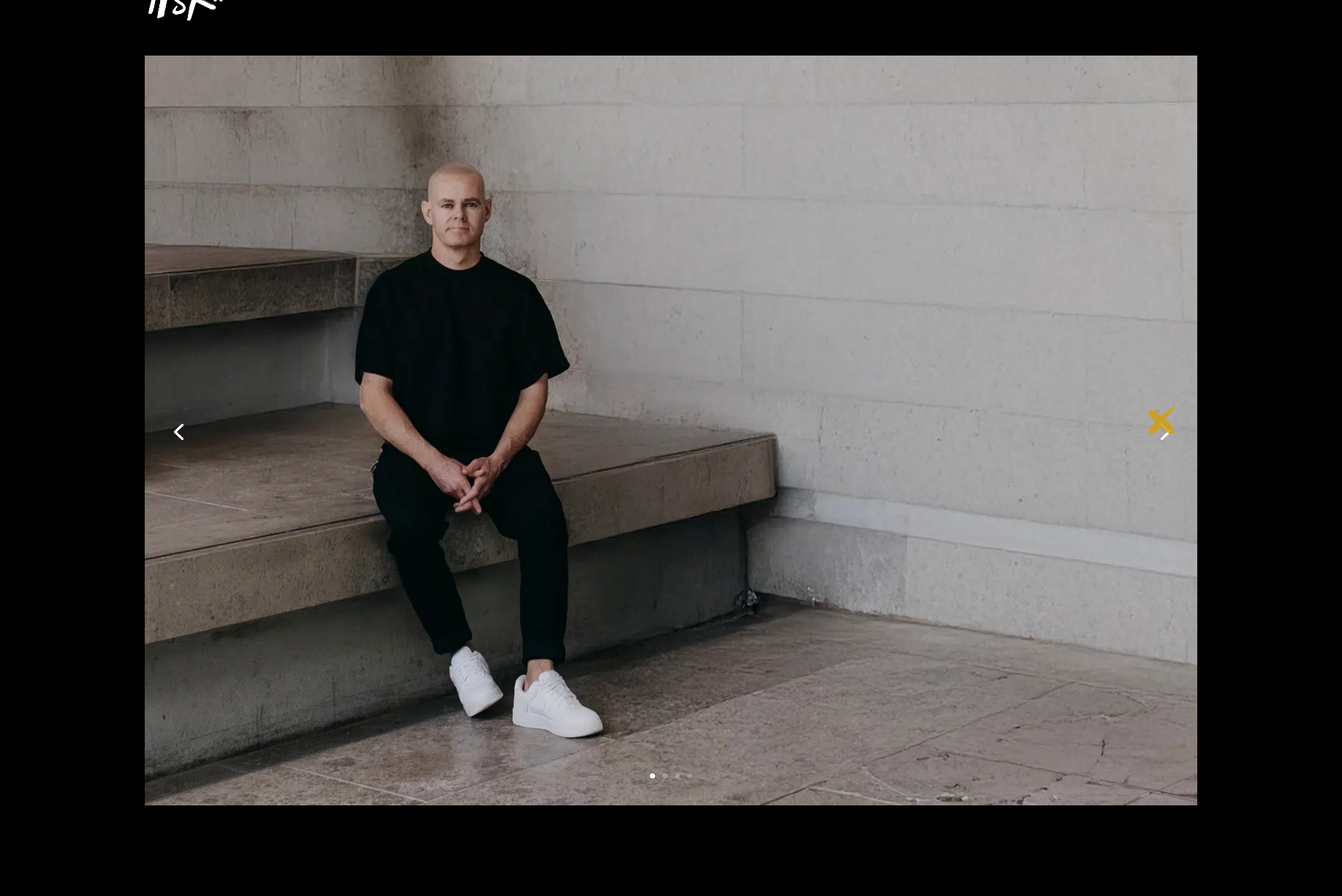
click at [1162, 419] on link "Next" at bounding box center [1163, 430] width 35 height 35
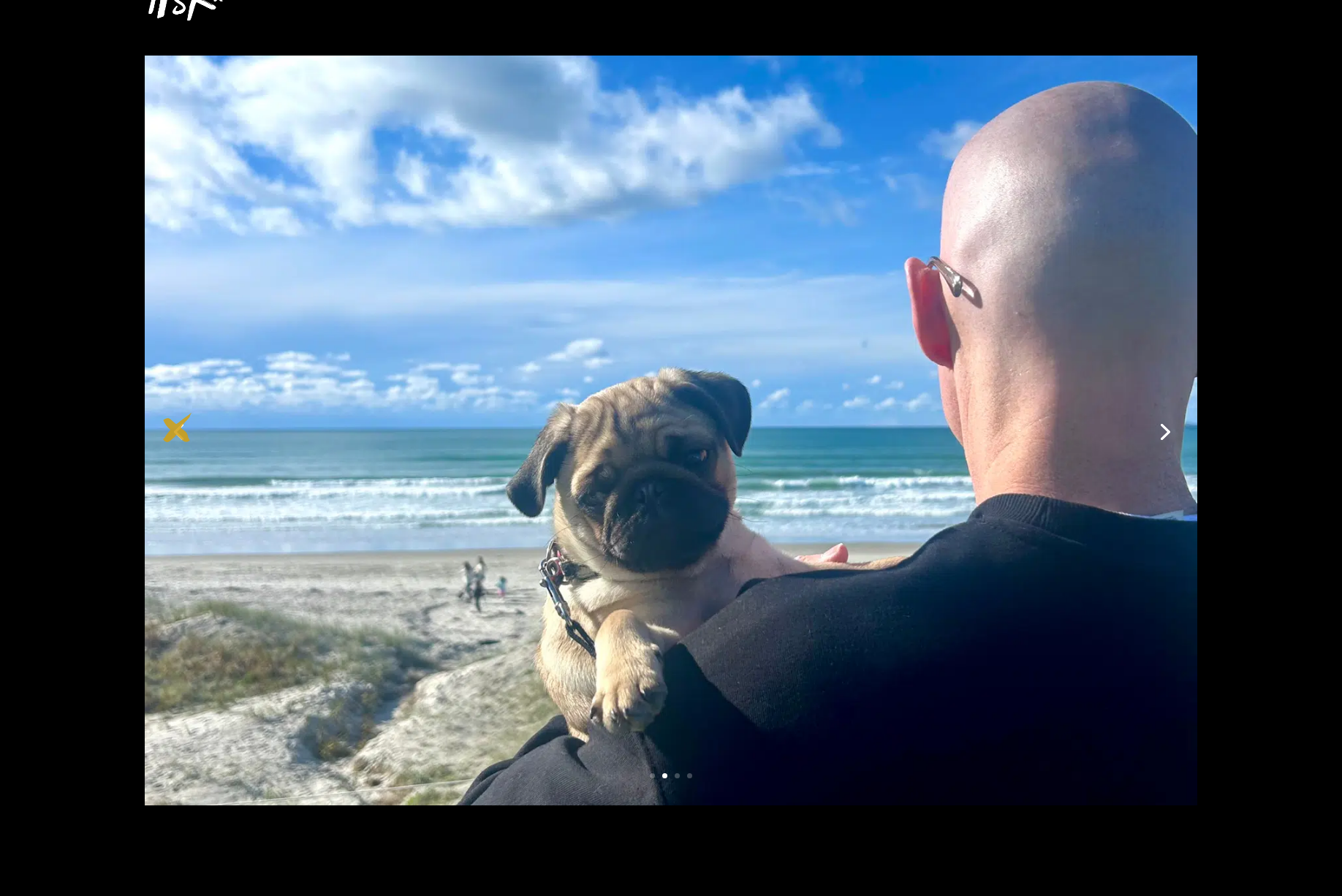
click at [177, 427] on link "Previous" at bounding box center [178, 430] width 35 height 35
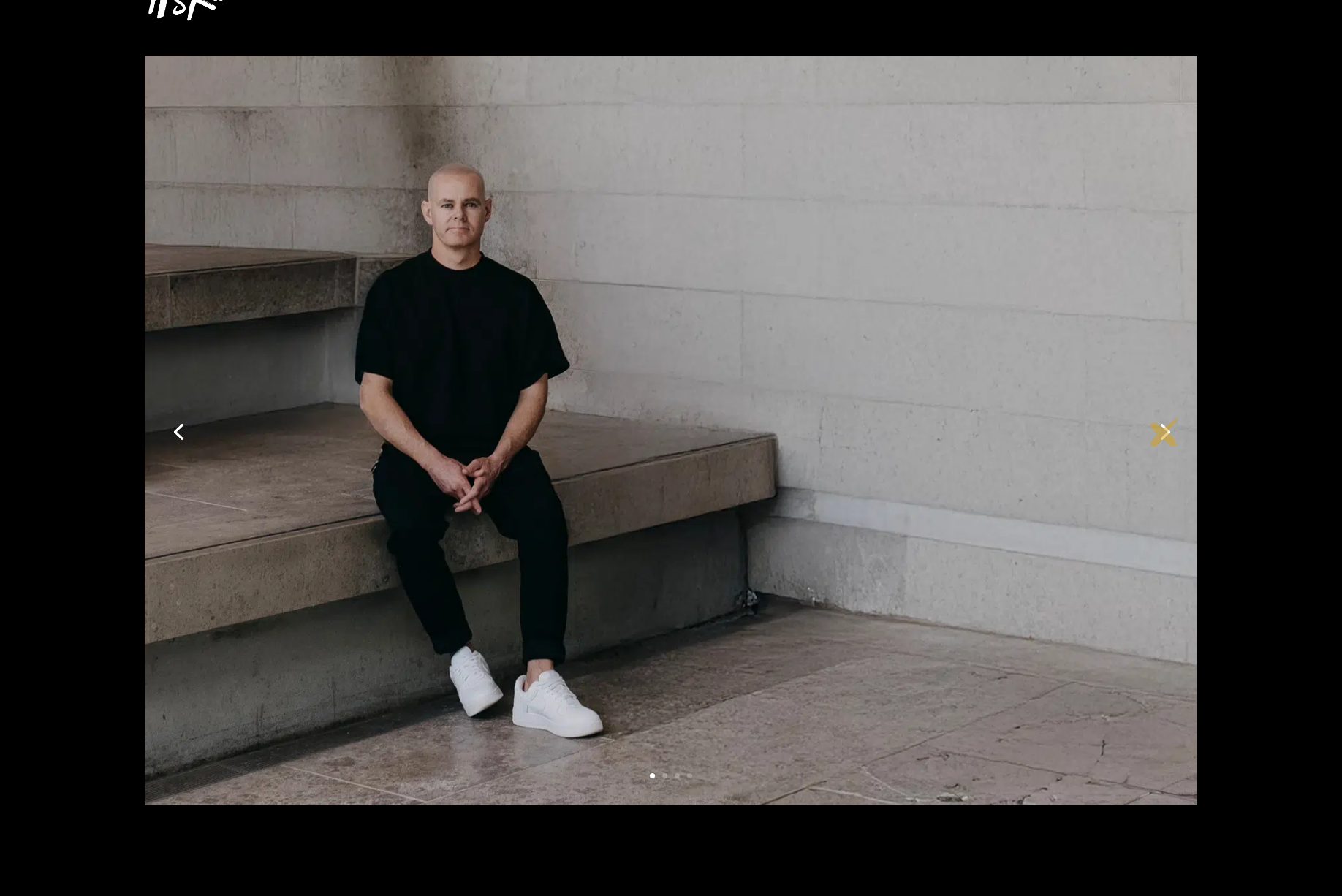
click at [1165, 432] on link "Next" at bounding box center [1163, 430] width 35 height 35
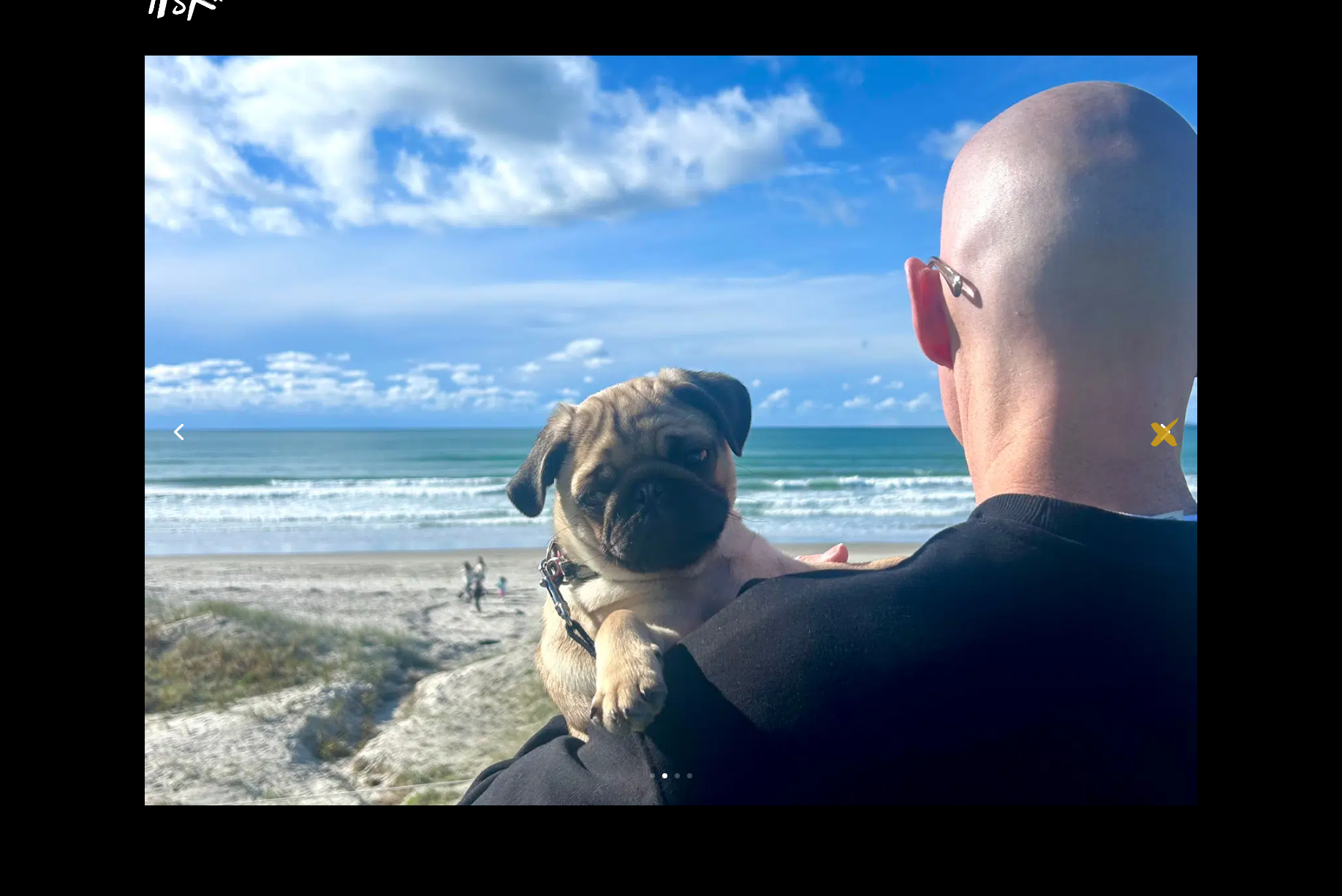
click at [1165, 432] on link "Next" at bounding box center [1163, 430] width 35 height 35
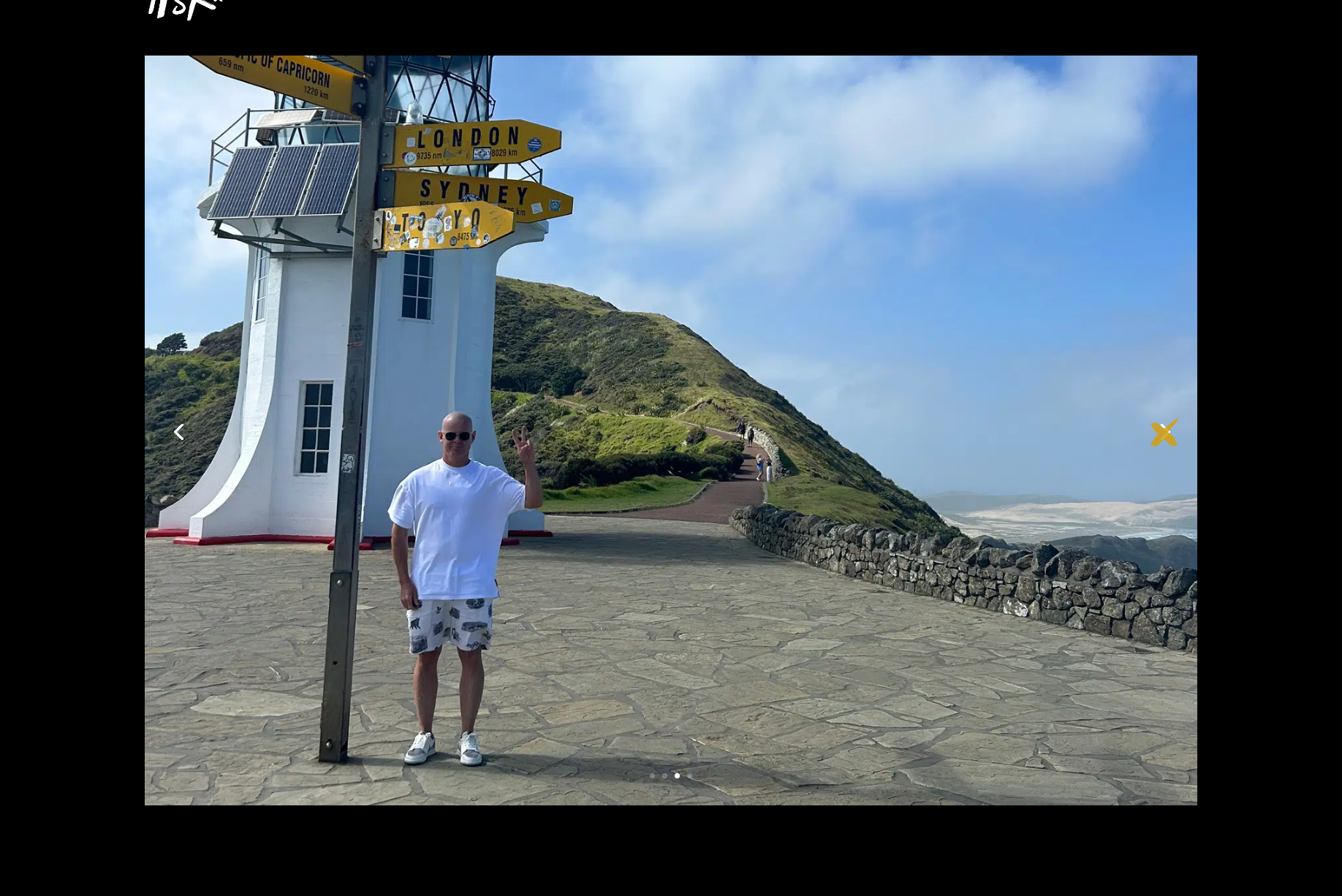
click at [1165, 432] on link "Next" at bounding box center [1163, 430] width 35 height 35
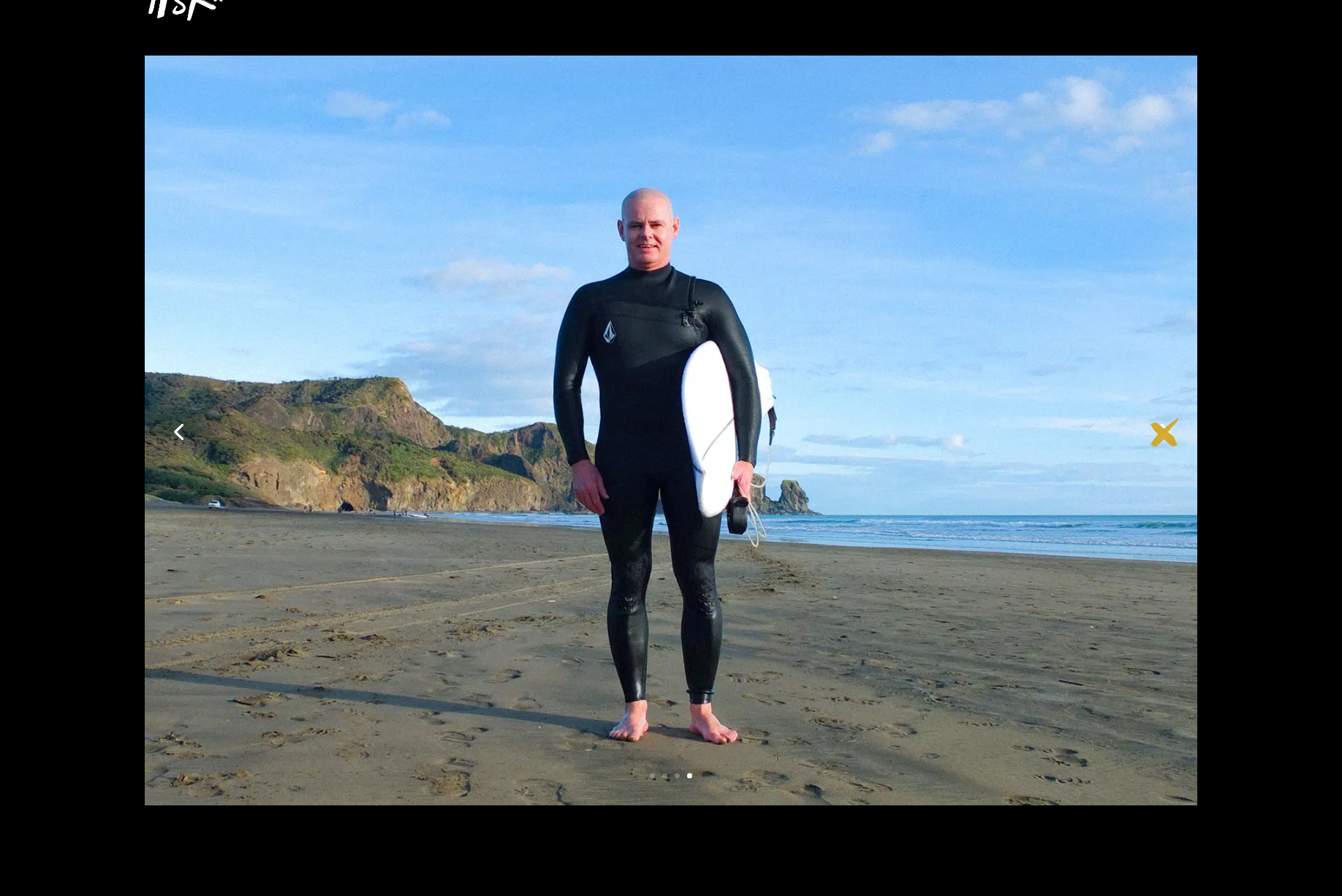
click at [1165, 432] on link "Next" at bounding box center [1163, 430] width 35 height 35
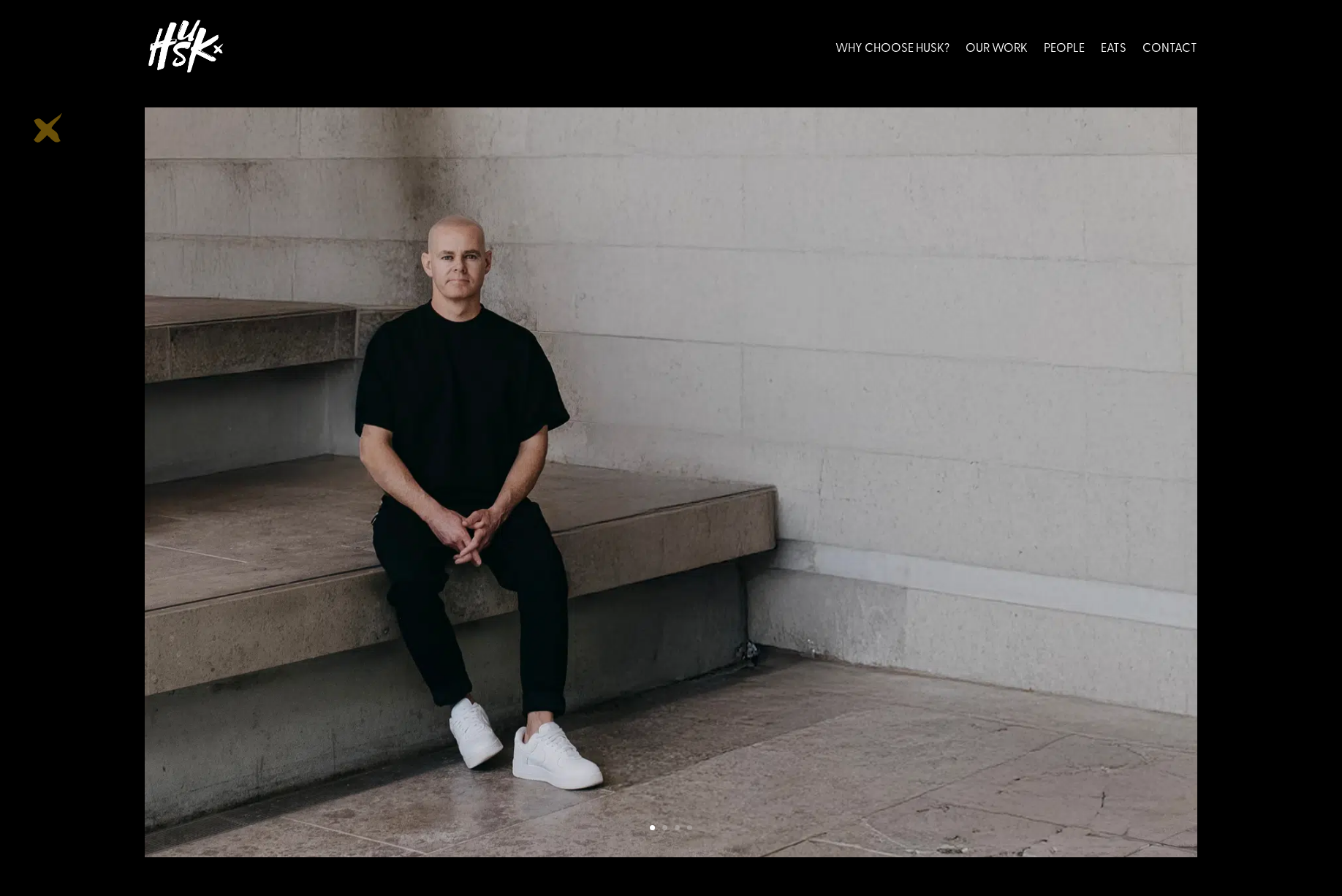
scroll to position [58, 0]
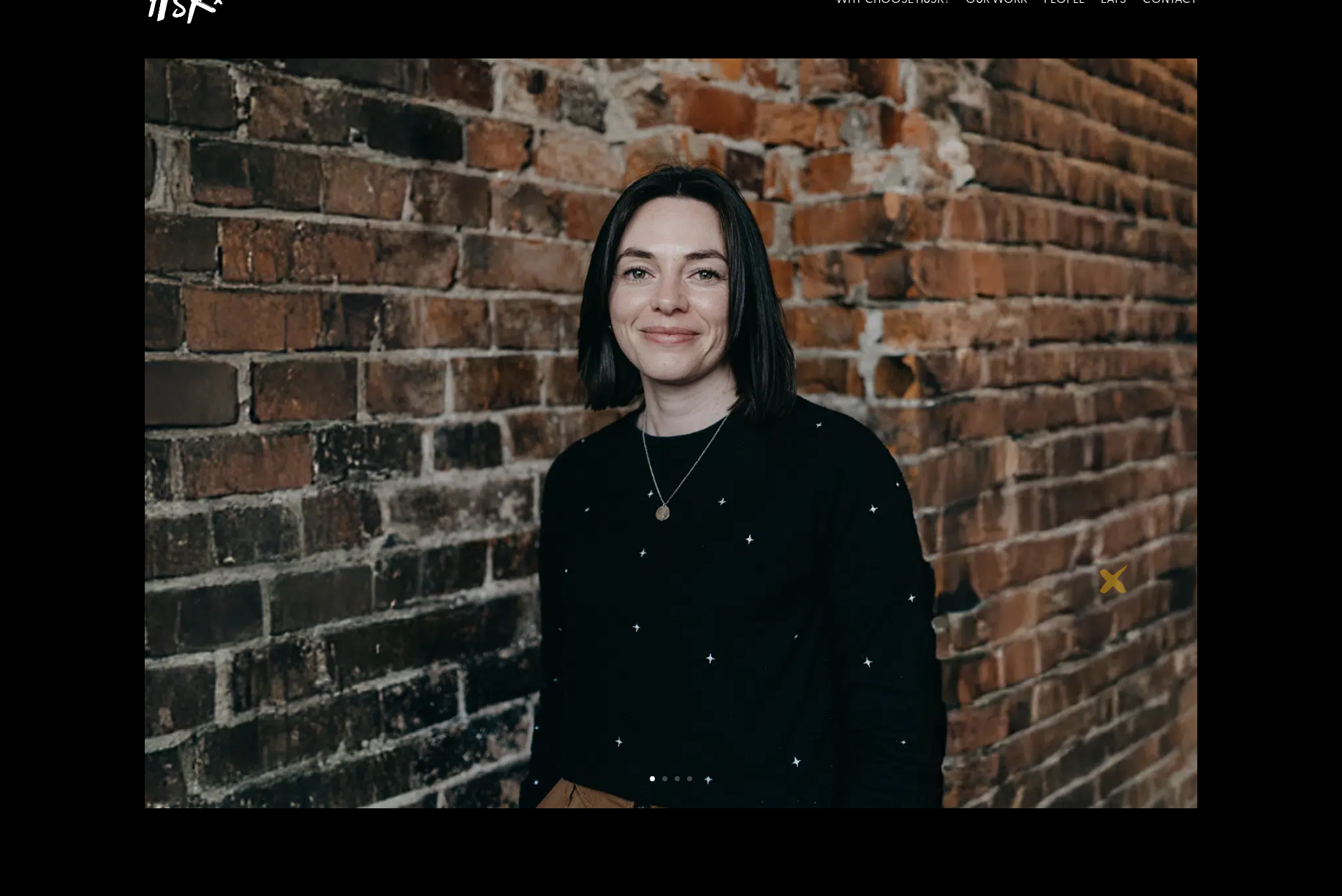
scroll to position [113, 0]
click at [1166, 431] on link "Next" at bounding box center [1163, 434] width 35 height 35
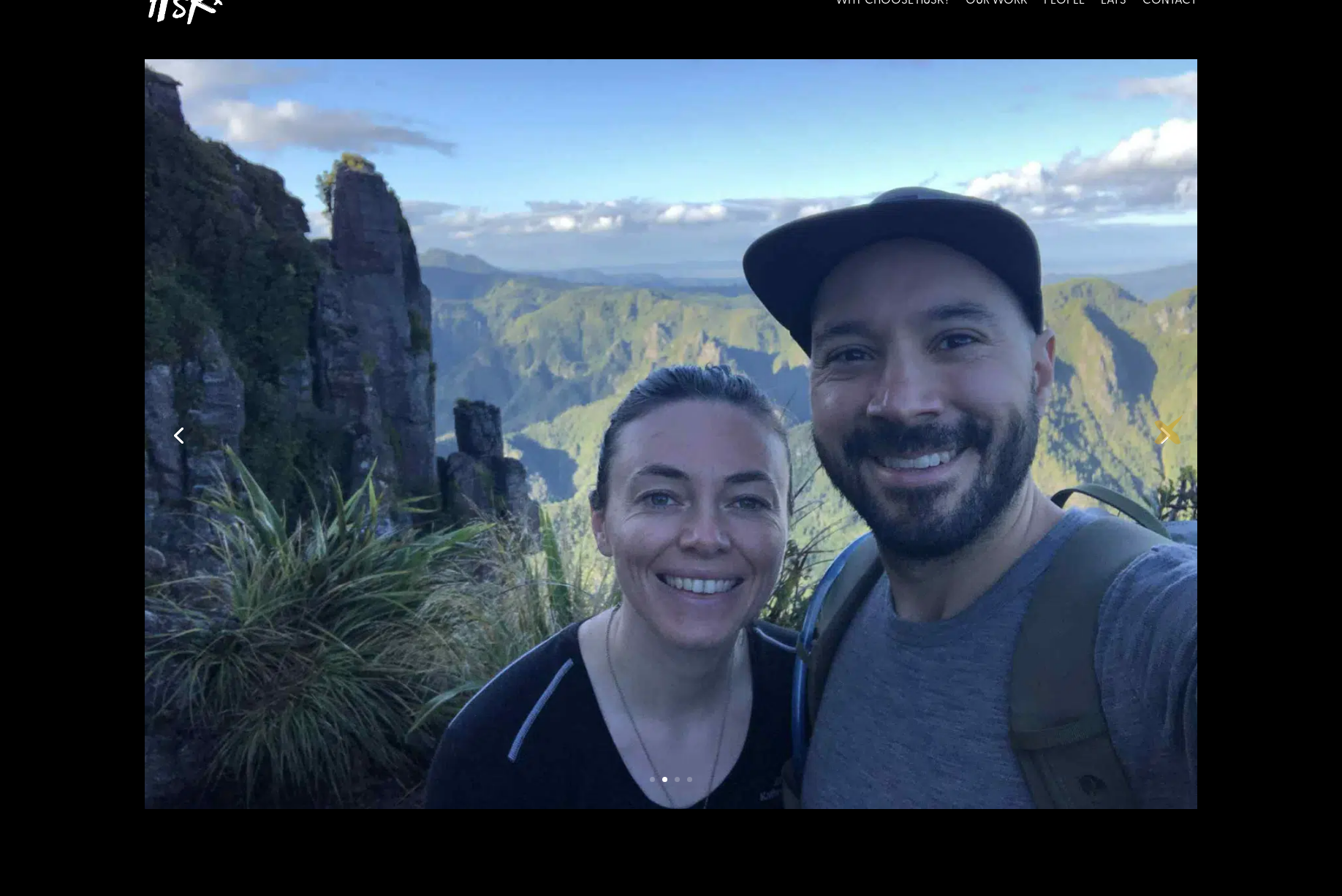
click at [1168, 430] on link "Next" at bounding box center [1163, 434] width 35 height 35
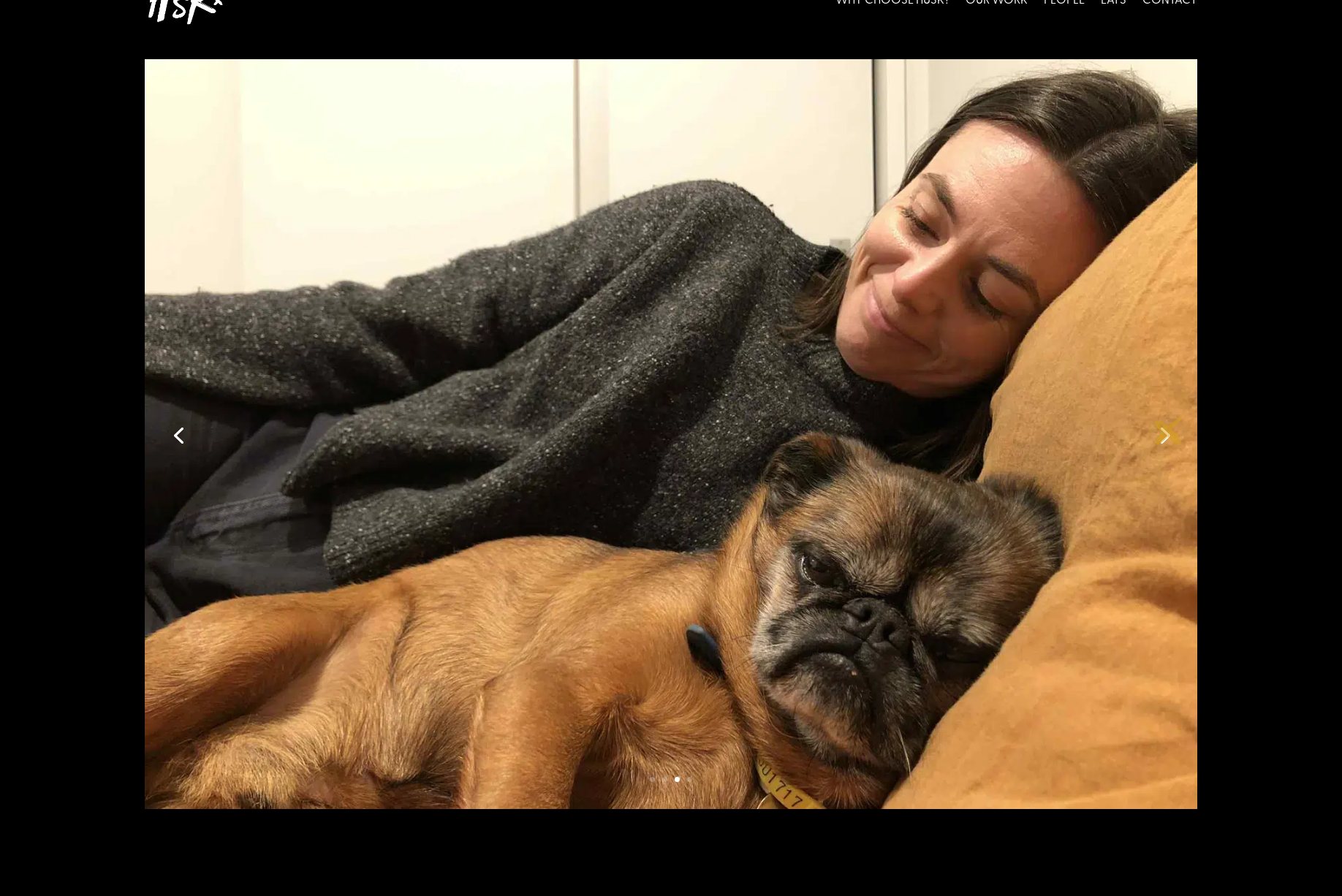
click at [1168, 430] on link "Next" at bounding box center [1163, 434] width 35 height 35
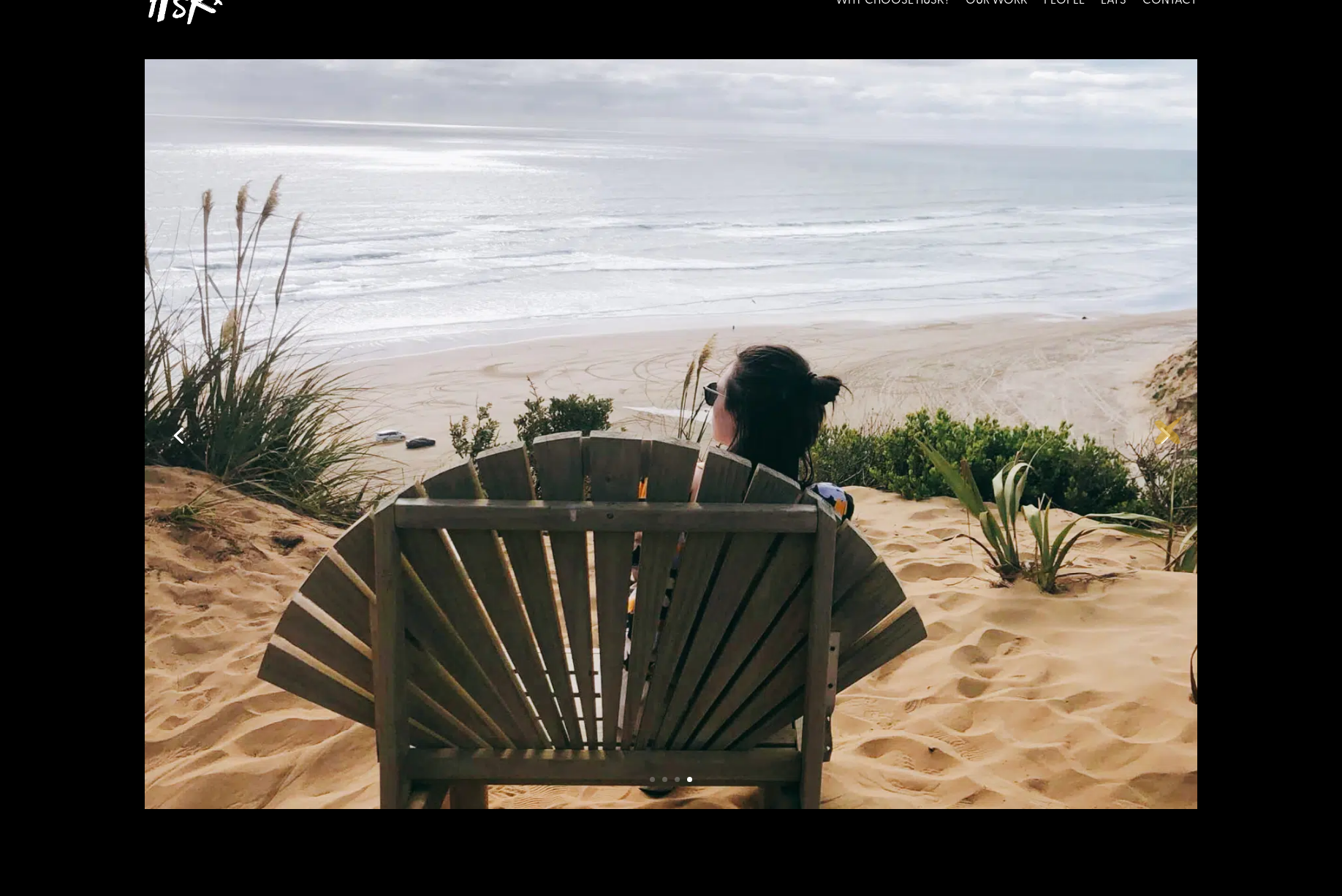
click at [1168, 430] on link "Next" at bounding box center [1163, 434] width 35 height 35
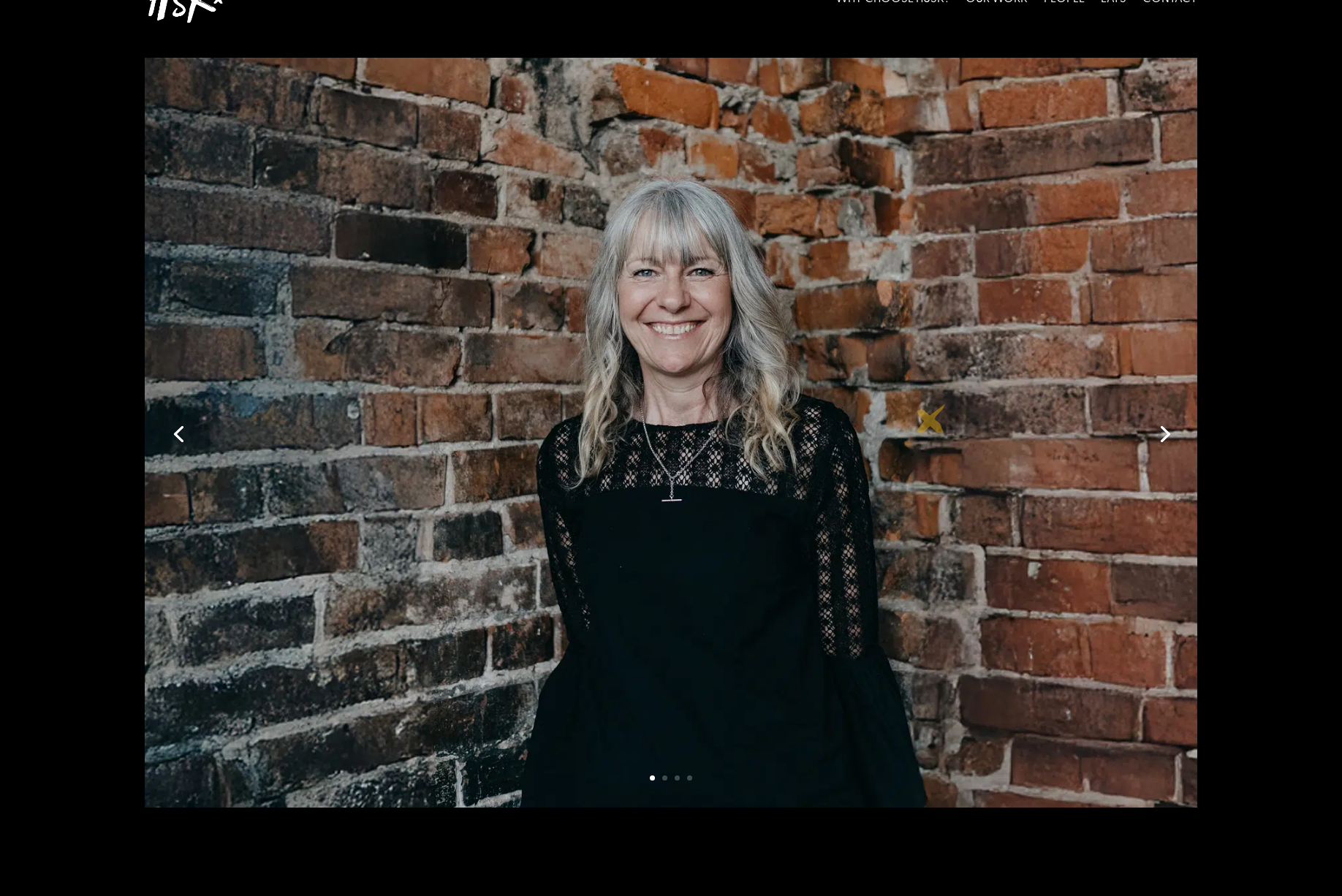
scroll to position [117, 0]
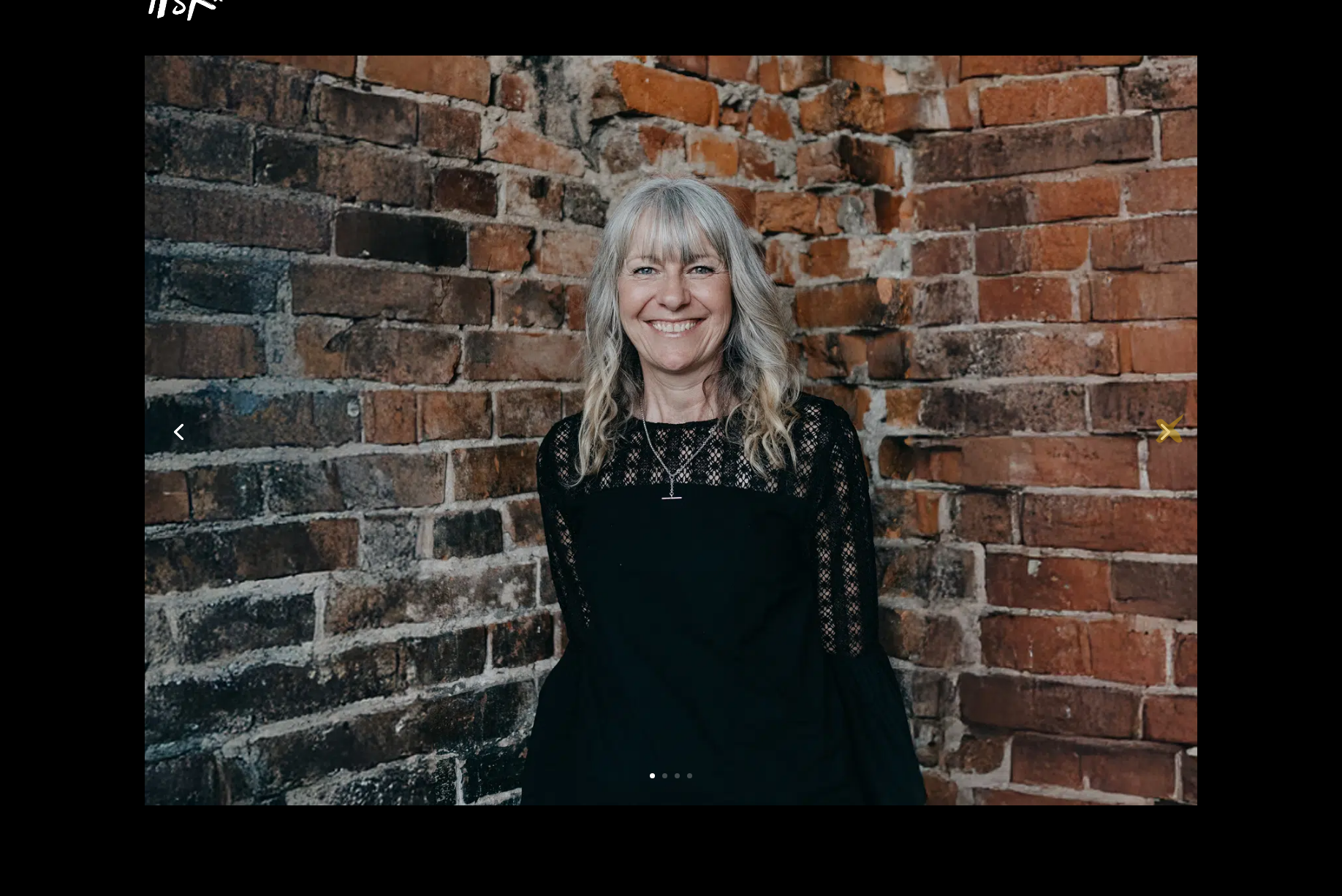
click at [1170, 429] on link "Next" at bounding box center [1163, 430] width 35 height 35
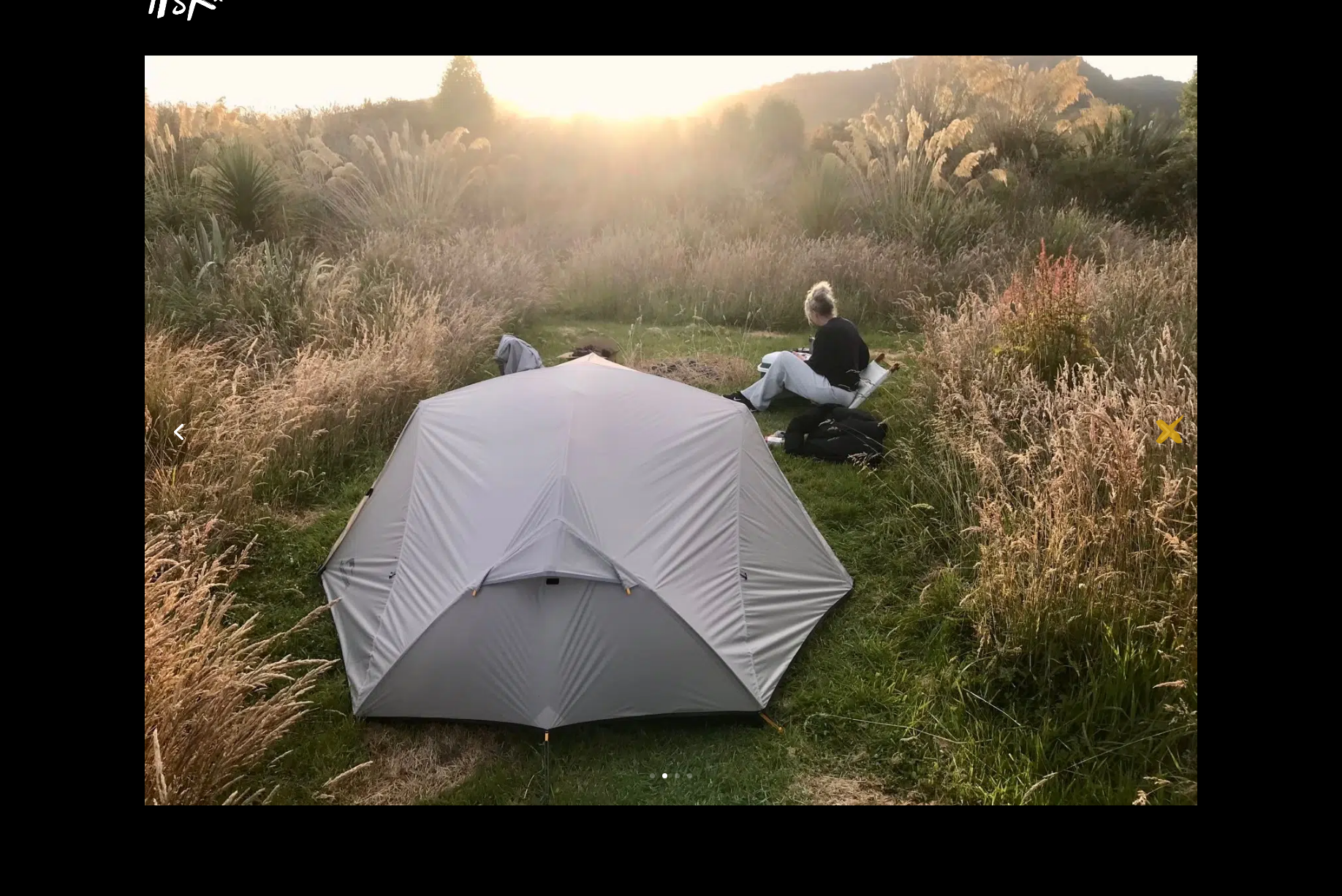
click at [1170, 429] on link "Next" at bounding box center [1163, 430] width 35 height 35
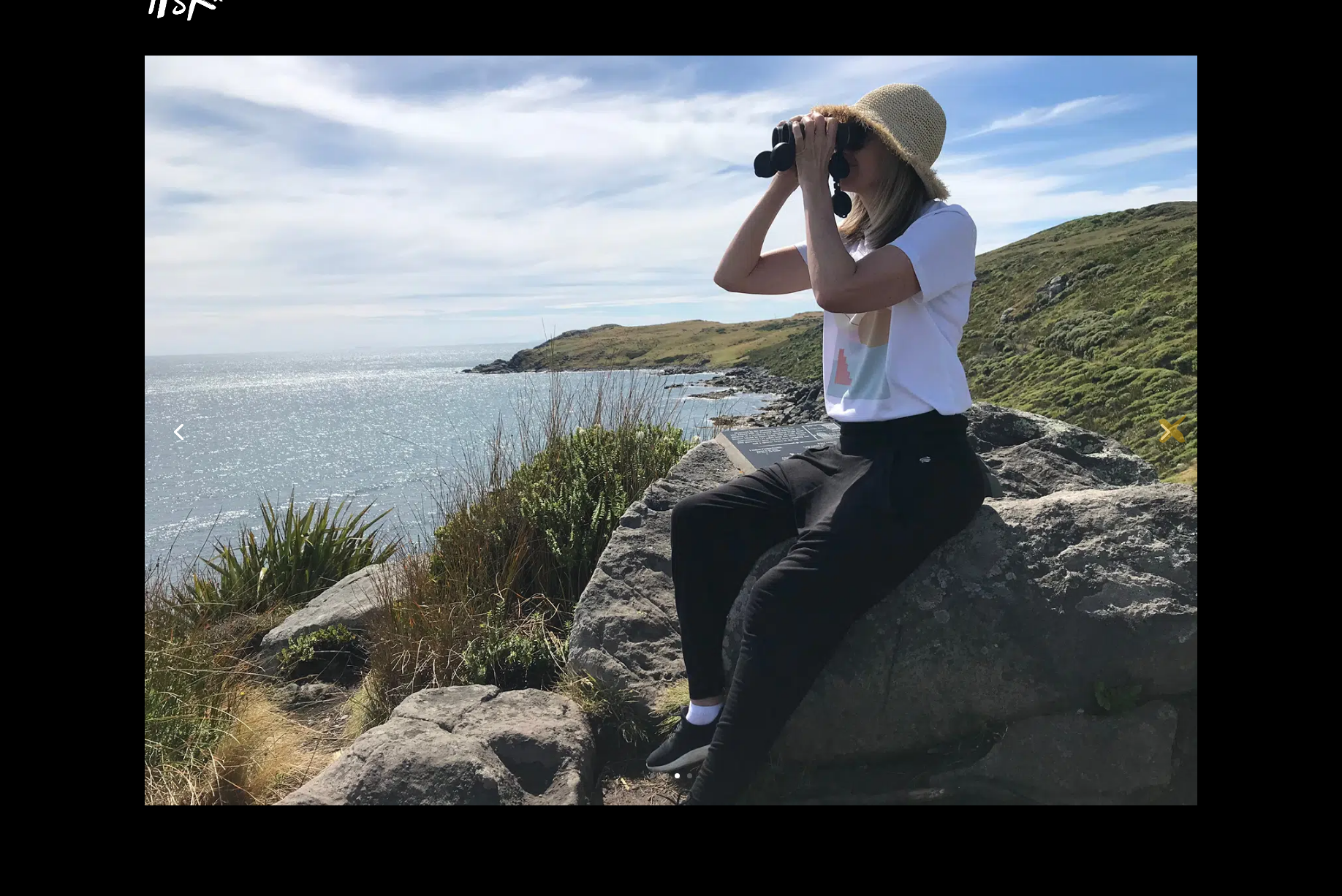
click at [1173, 428] on link "Next" at bounding box center [1163, 430] width 35 height 35
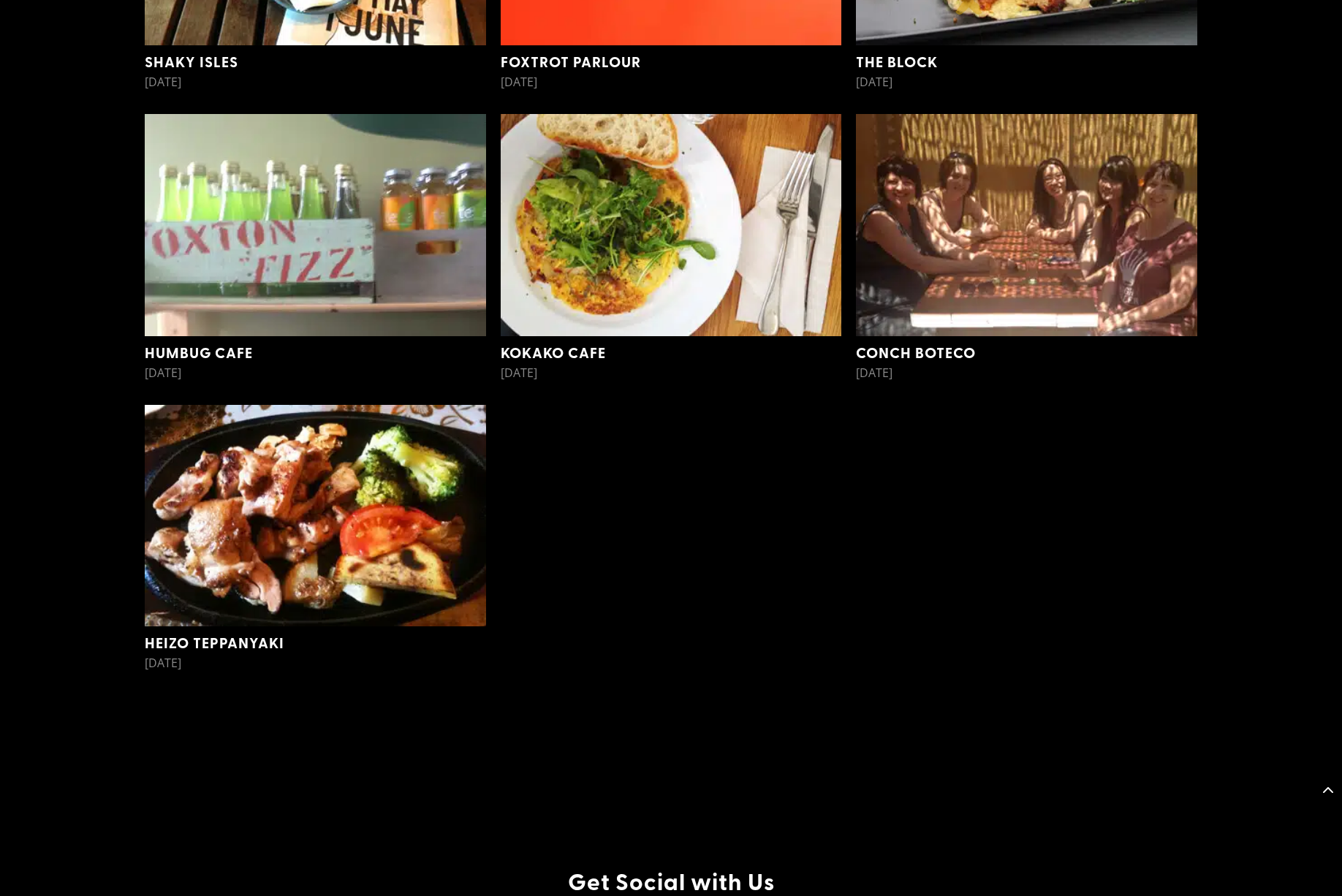
scroll to position [18497, 0]
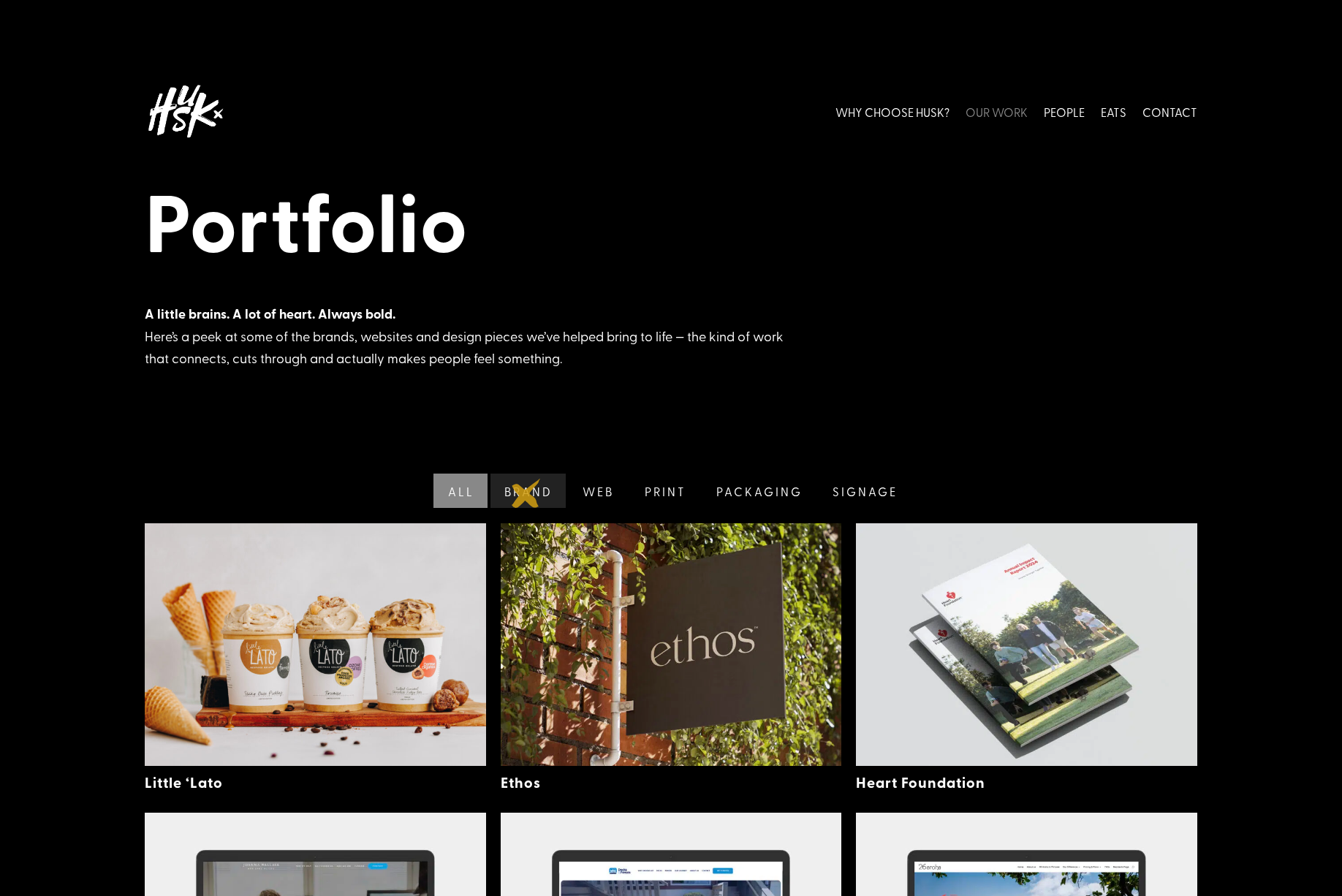
click at [526, 494] on link "Brand" at bounding box center [527, 491] width 79 height 34
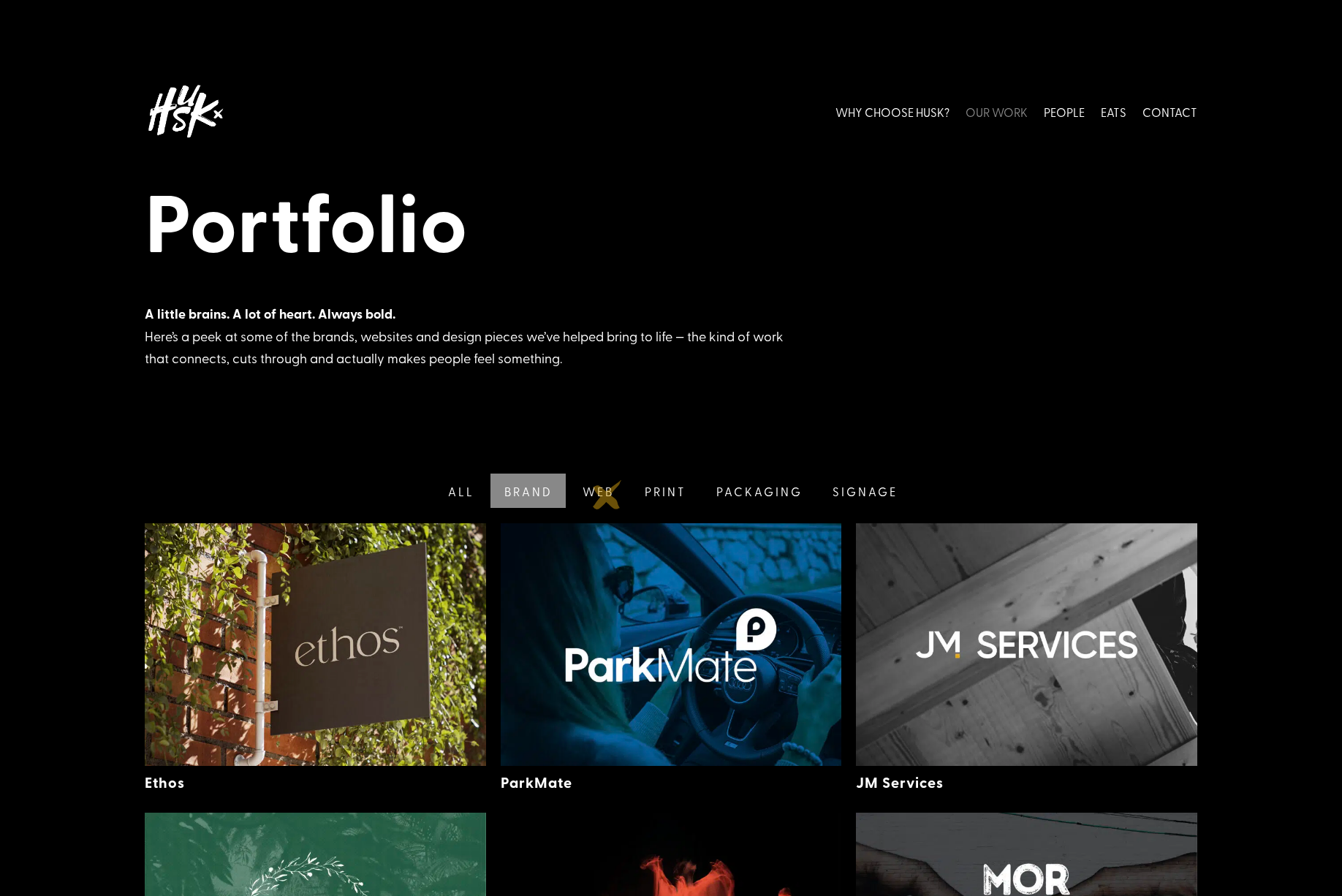
click at [608, 495] on link "Web" at bounding box center [596, 491] width 62 height 34
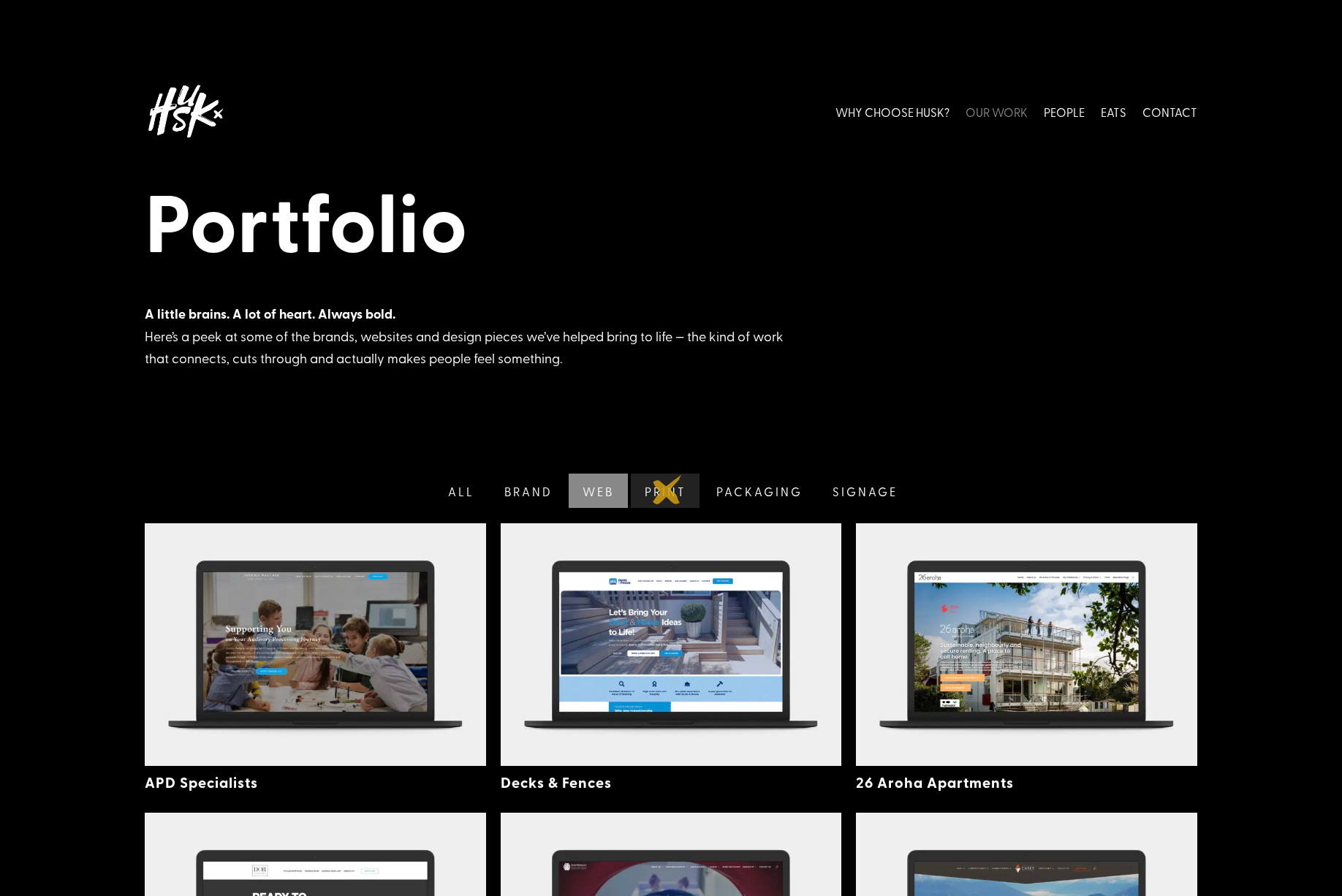
click at [667, 489] on link "Print" at bounding box center [664, 491] width 72 height 34
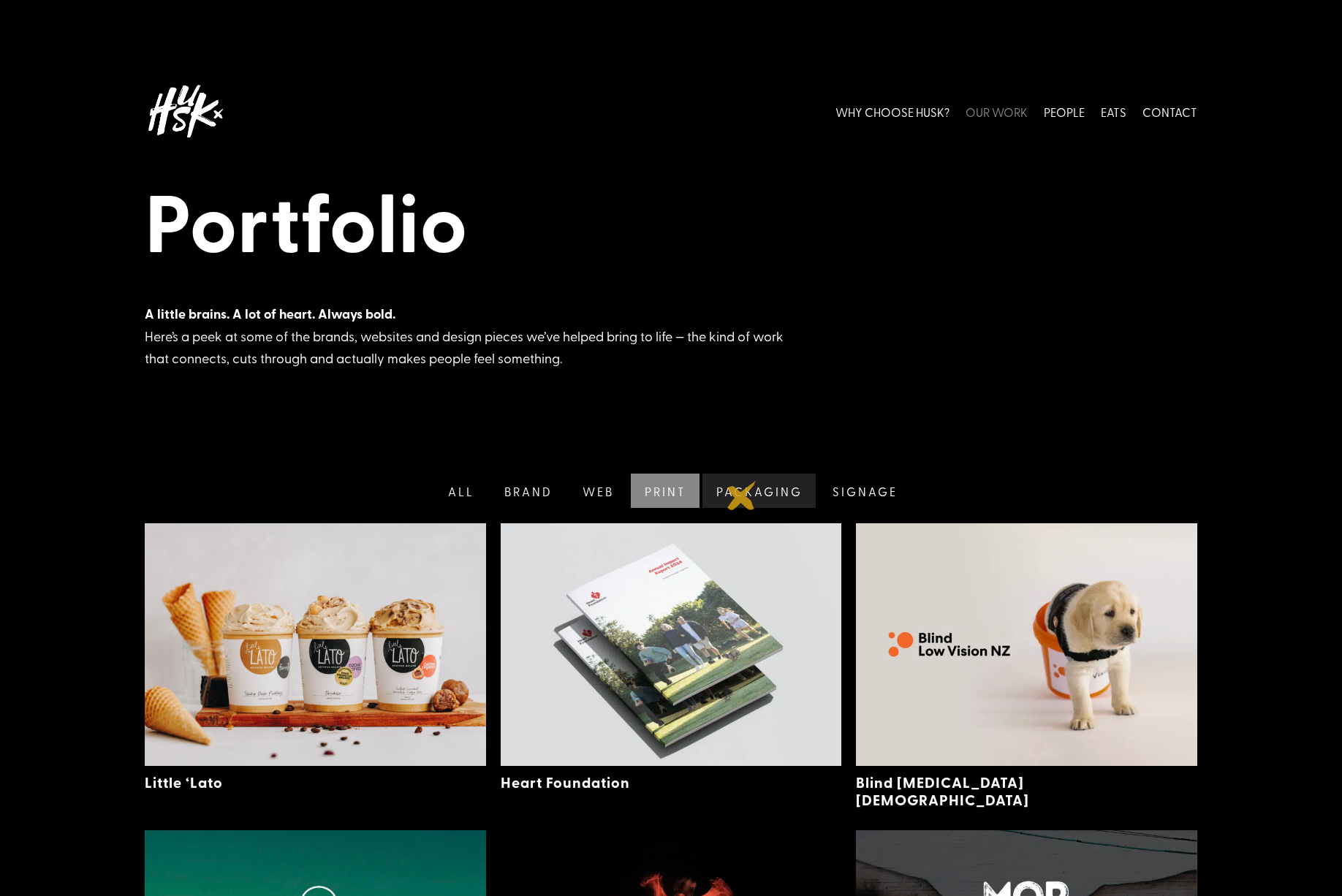
click at [742, 496] on link "Packaging" at bounding box center [758, 491] width 117 height 34
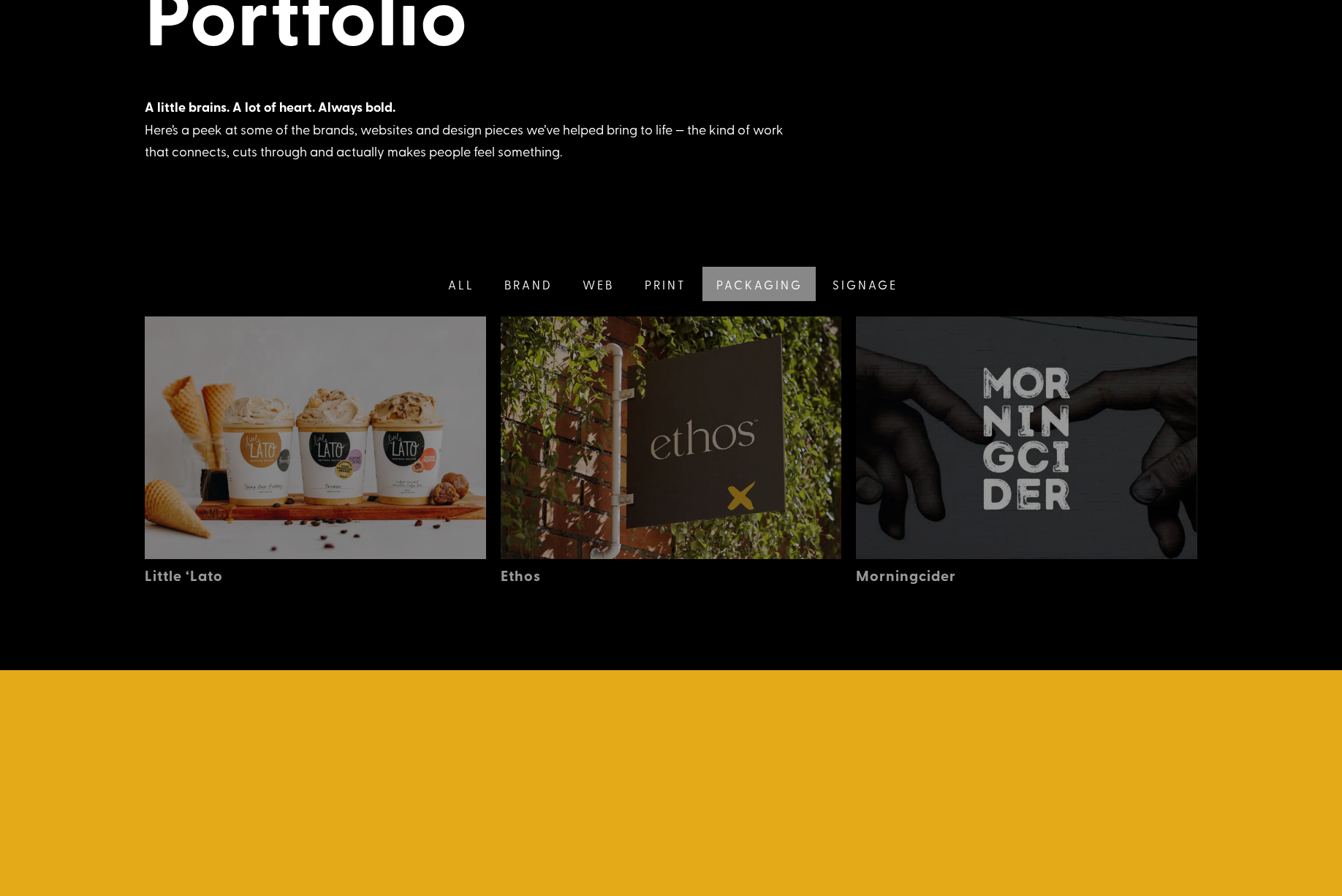
scroll to position [329, 0]
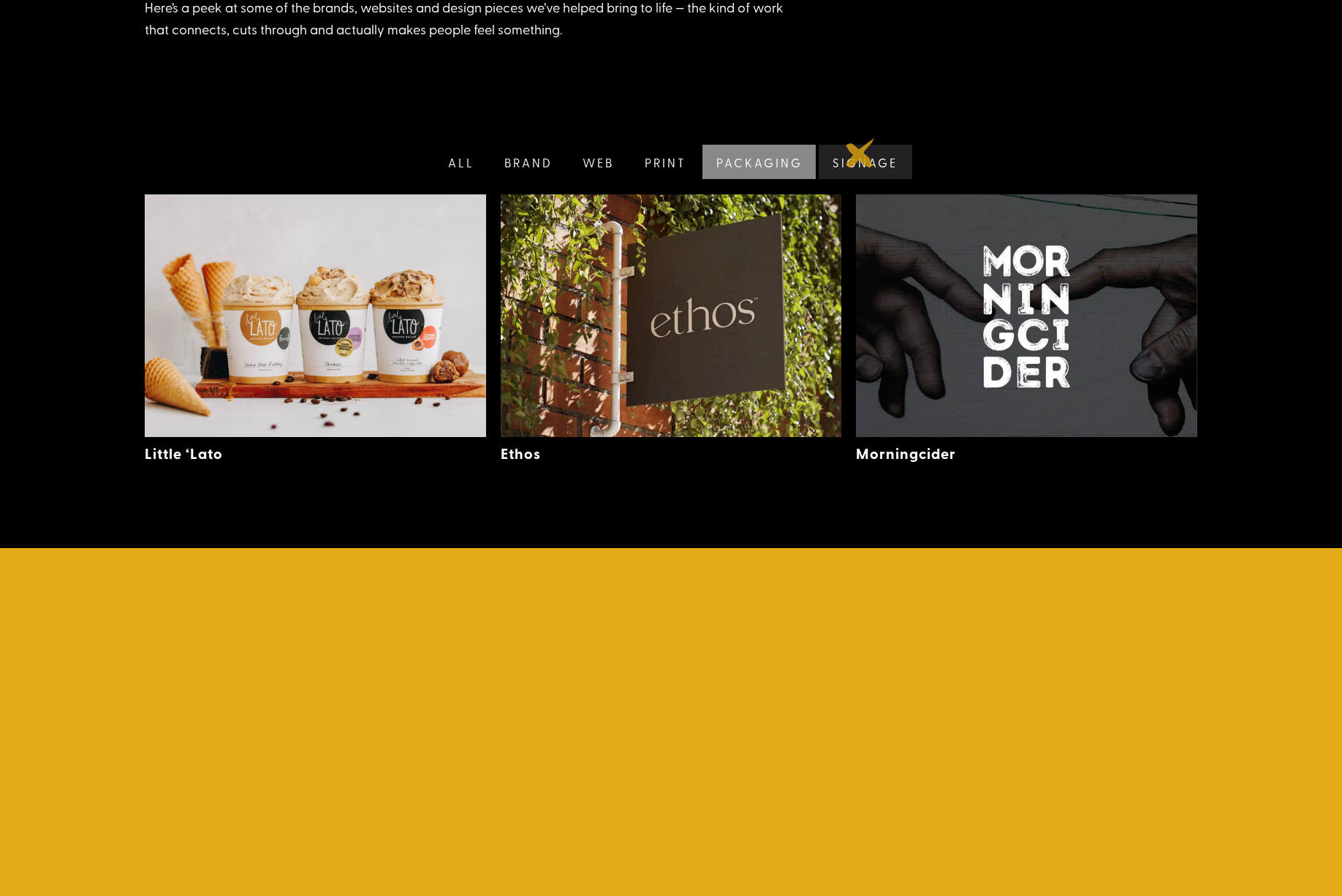
click at [861, 153] on link "Signage" at bounding box center [863, 162] width 95 height 34
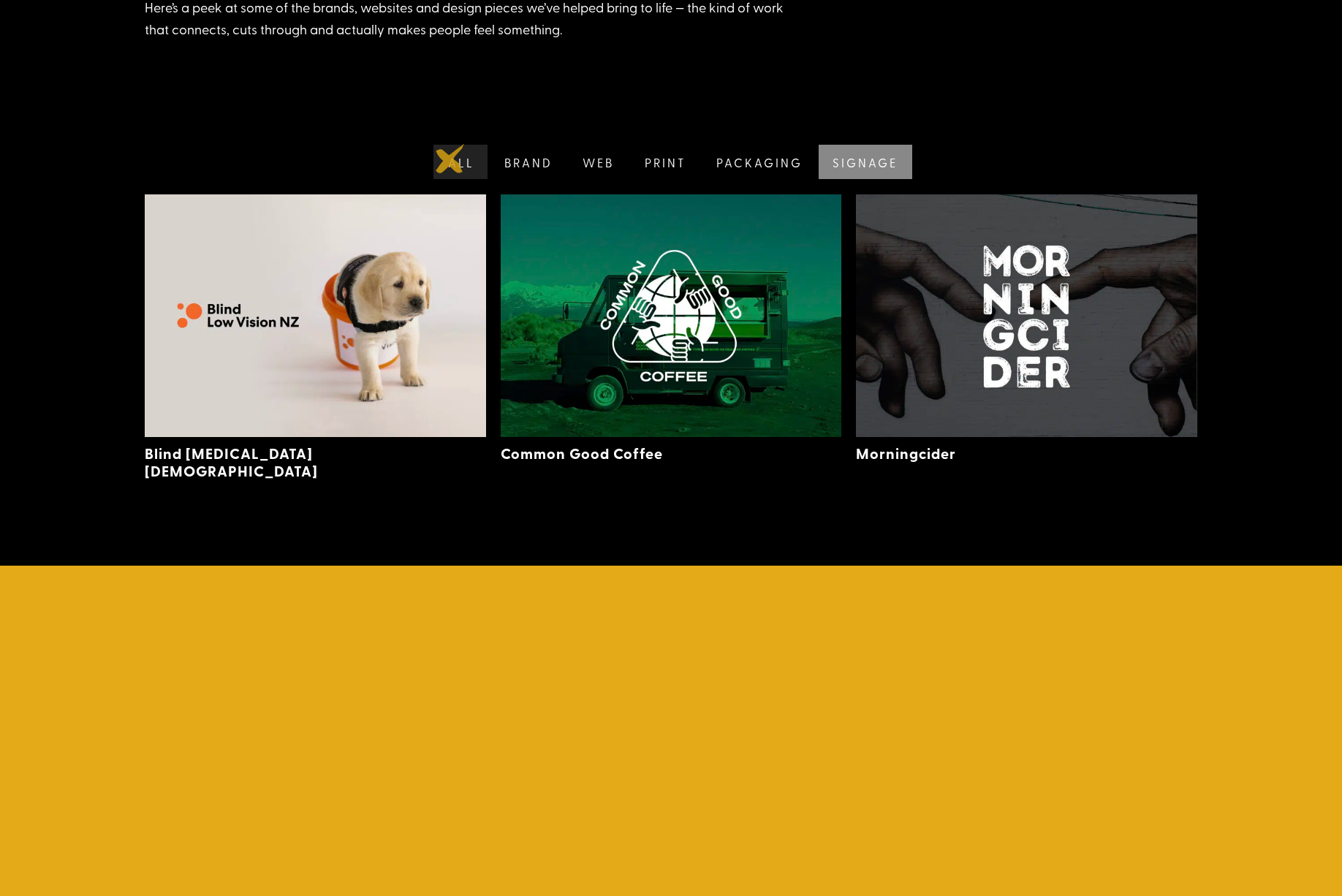
click at [451, 158] on link "All" at bounding box center [459, 162] width 57 height 34
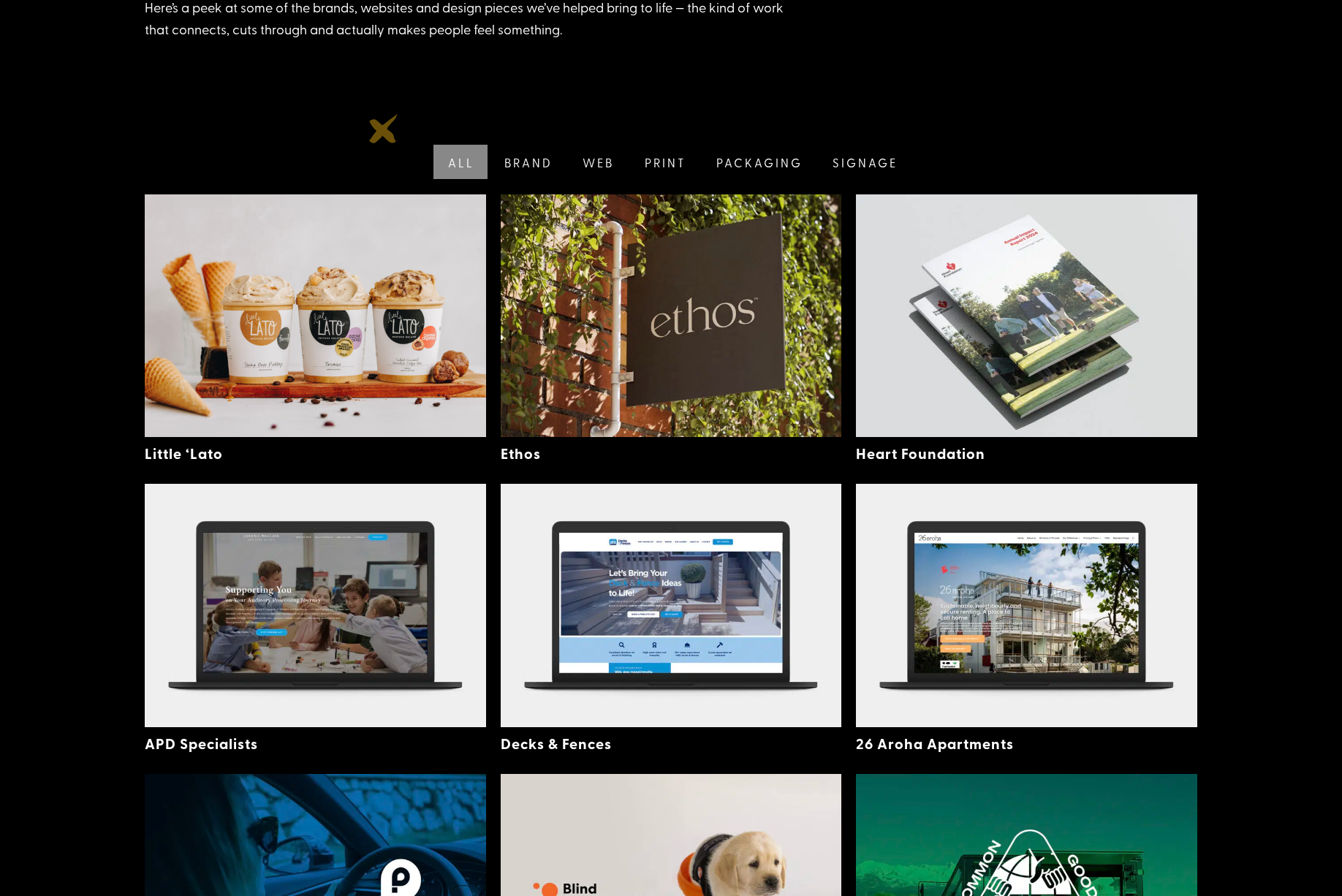
scroll to position [0, 0]
